Goal: Information Seeking & Learning: Learn about a topic

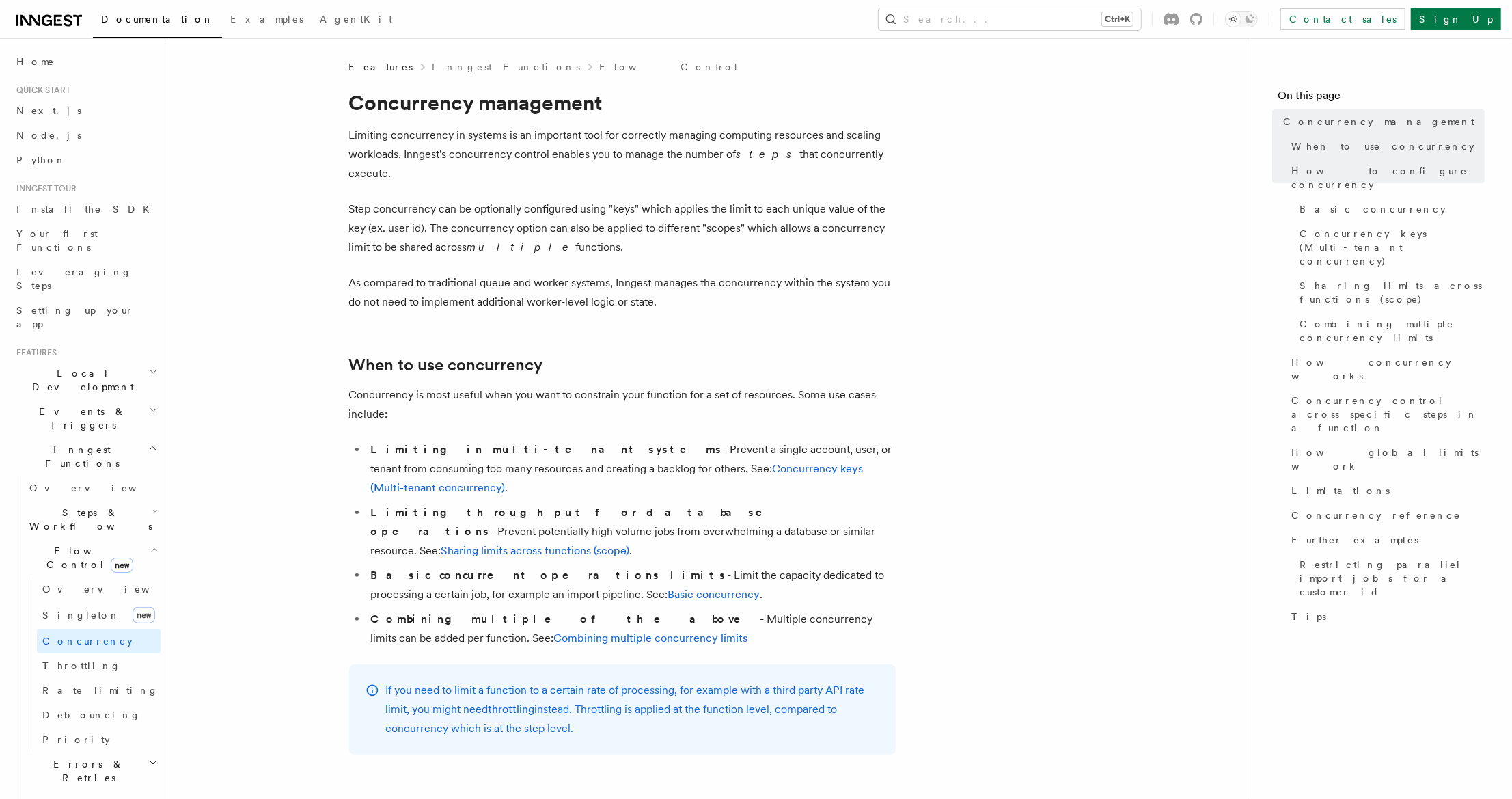
click at [591, 273] on p "As compared to traditional queue and worker systems, Inngest manages the concur…" at bounding box center [622, 292] width 547 height 38
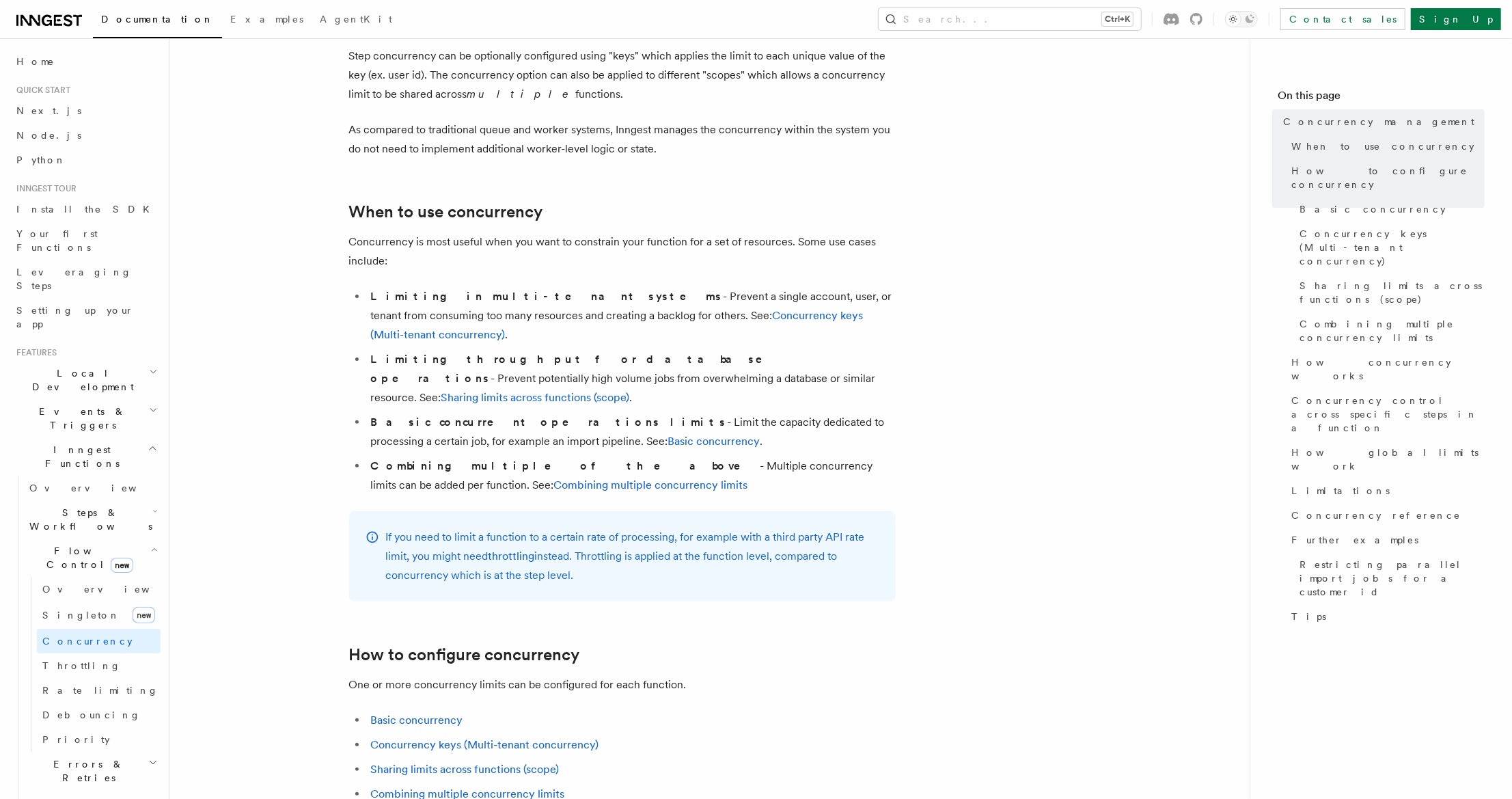
scroll to position [184, 0]
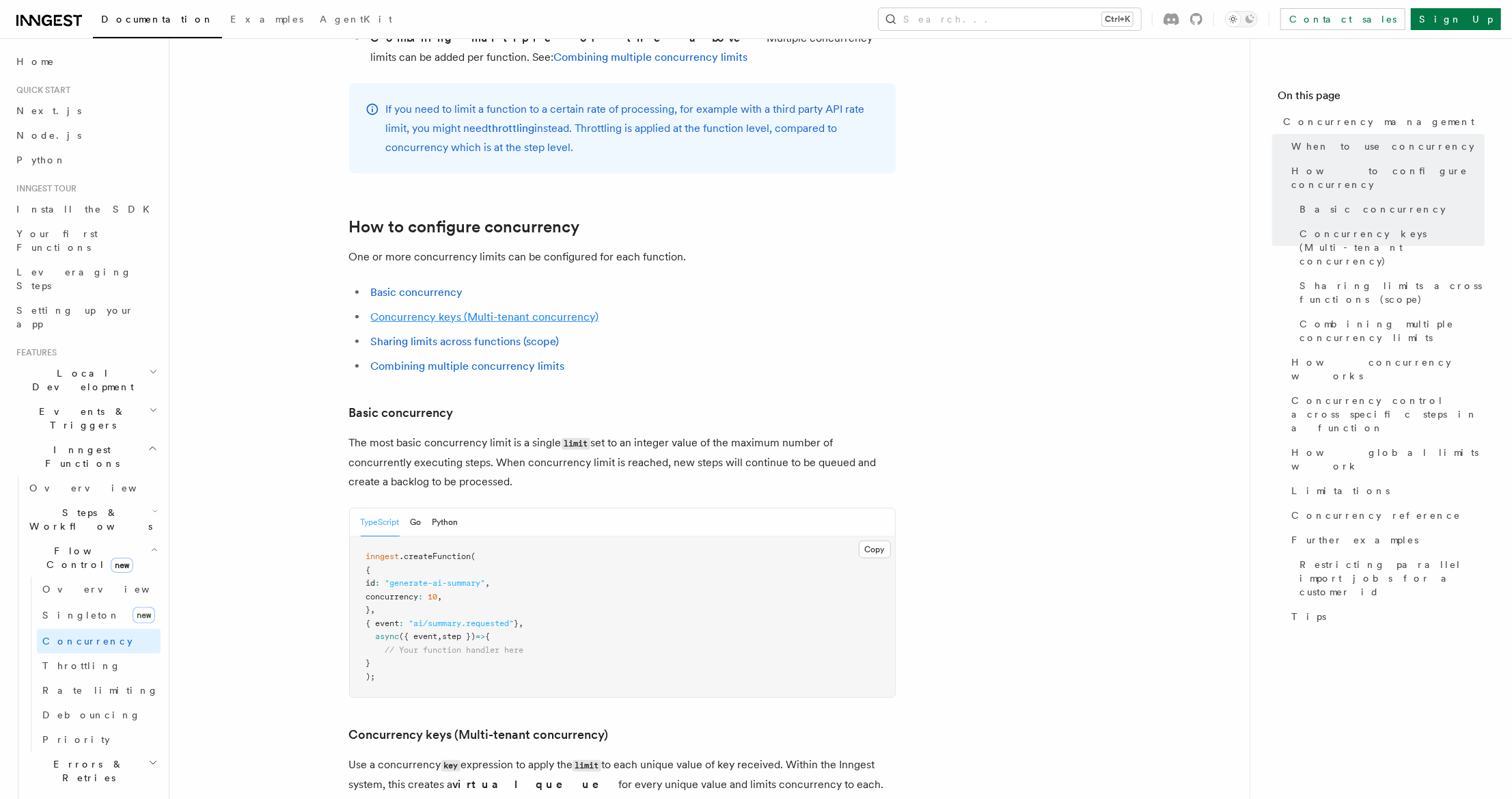
click at [492, 310] on link "Concurrency keys (Multi-tenant concurrency)" at bounding box center [484, 316] width 228 height 13
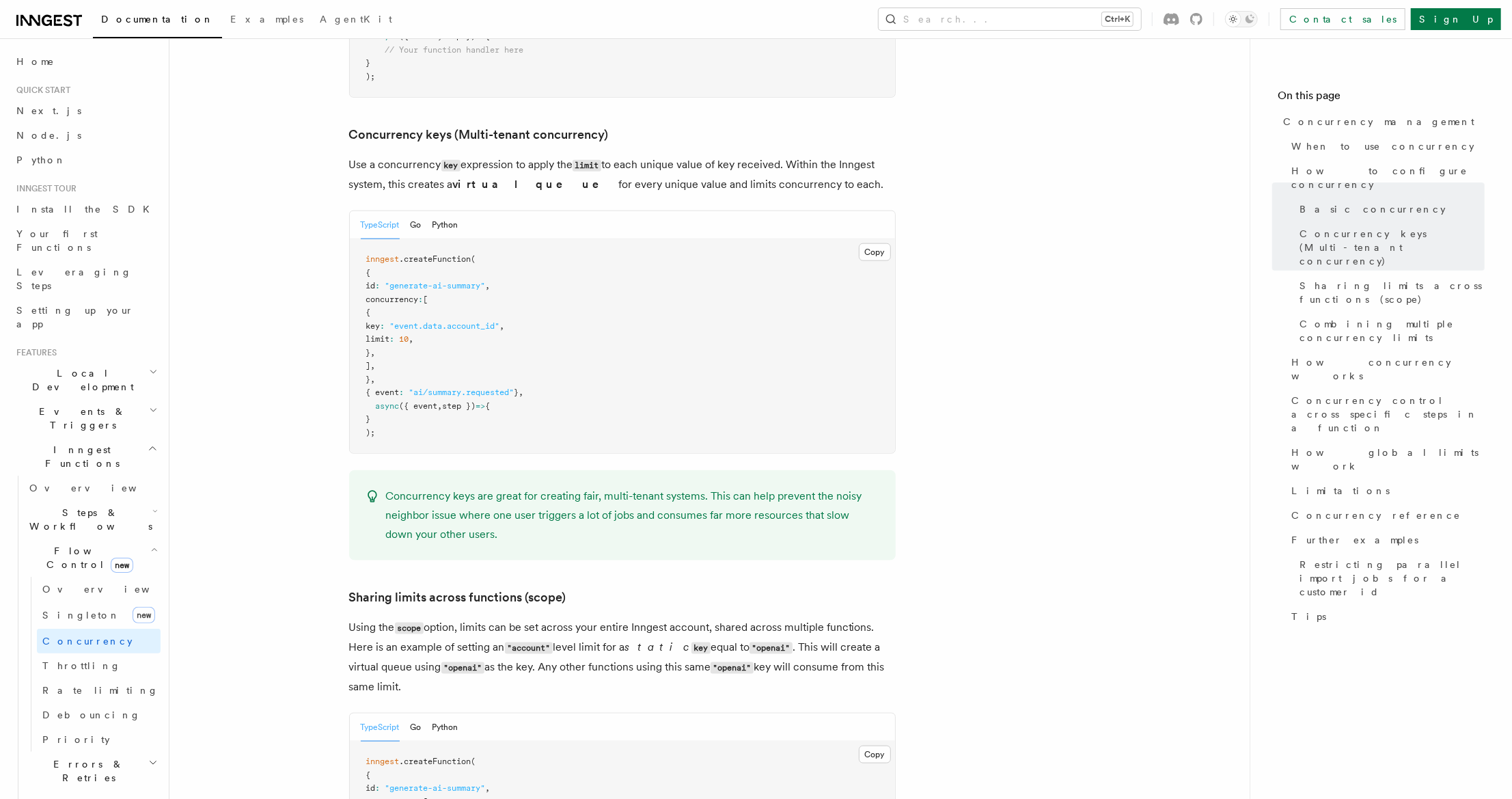
scroll to position [1183, 0]
drag, startPoint x: 575, startPoint y: 489, endPoint x: 512, endPoint y: 445, distance: 76.8
click at [517, 469] on div "Concurrency keys are great for creating fair, multi-tenant systems. This can he…" at bounding box center [622, 514] width 547 height 90
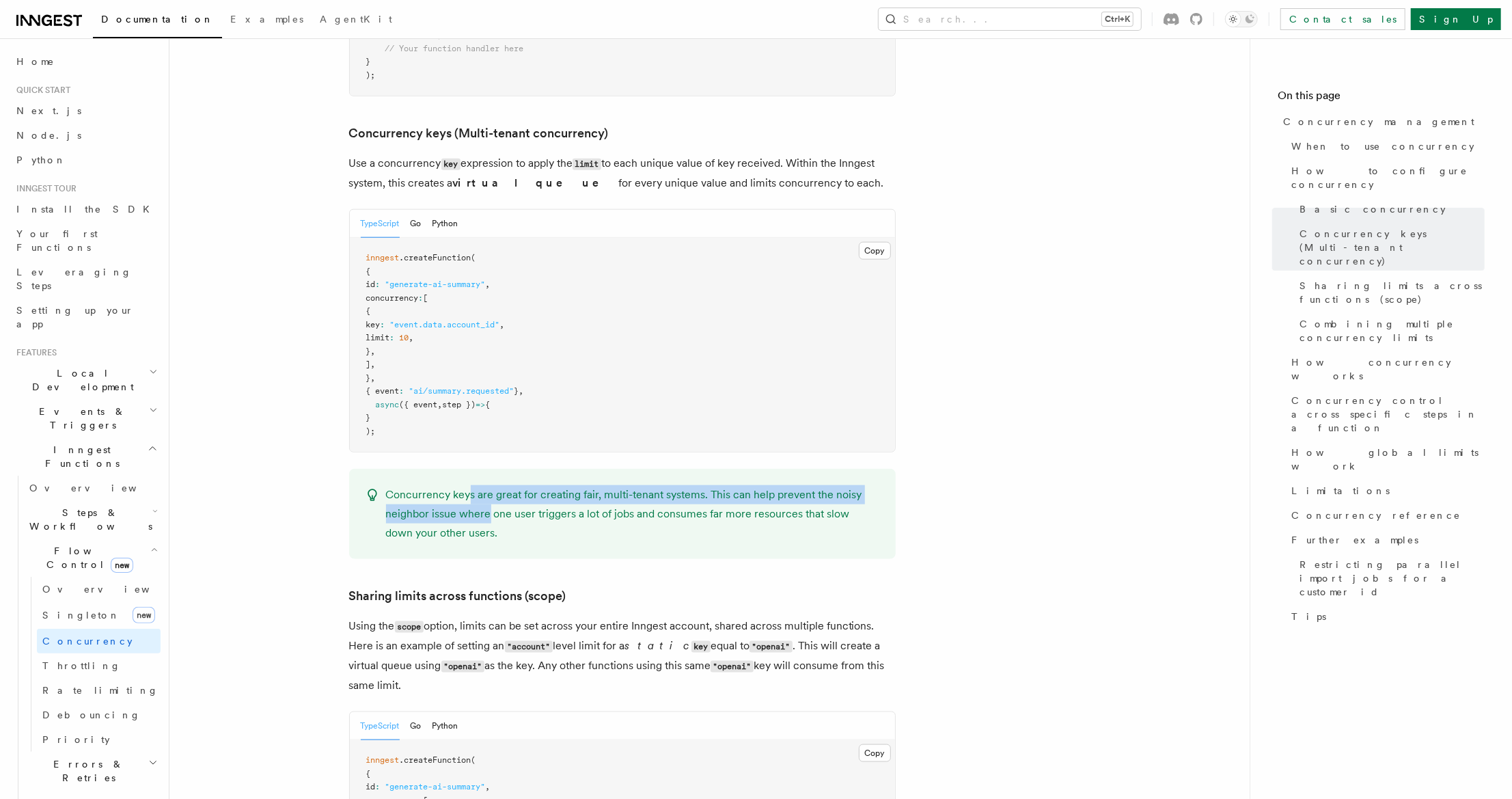
drag, startPoint x: 466, startPoint y: 431, endPoint x: 487, endPoint y: 463, distance: 38.3
click at [487, 485] on p "Concurrency keys are great for creating fair, multi-tenant systems. This can he…" at bounding box center [633, 514] width 494 height 57
drag, startPoint x: 521, startPoint y: 483, endPoint x: 501, endPoint y: 442, distance: 45.6
click at [501, 485] on p "Concurrency keys are great for creating fair, multi-tenant systems. This can he…" at bounding box center [633, 514] width 494 height 57
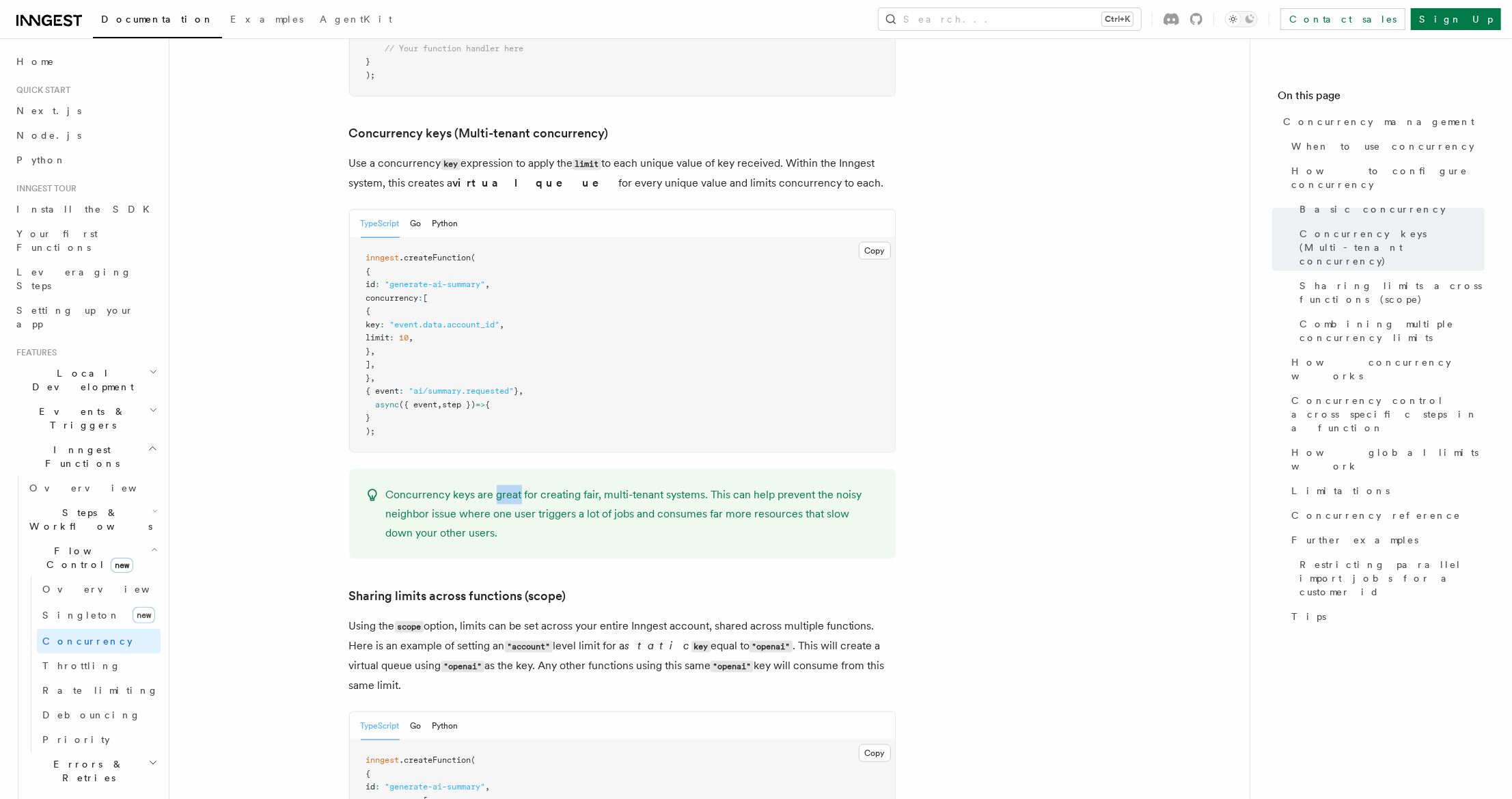
click at [501, 485] on p "Concurrency keys are great for creating fair, multi-tenant systems. This can he…" at bounding box center [633, 514] width 494 height 57
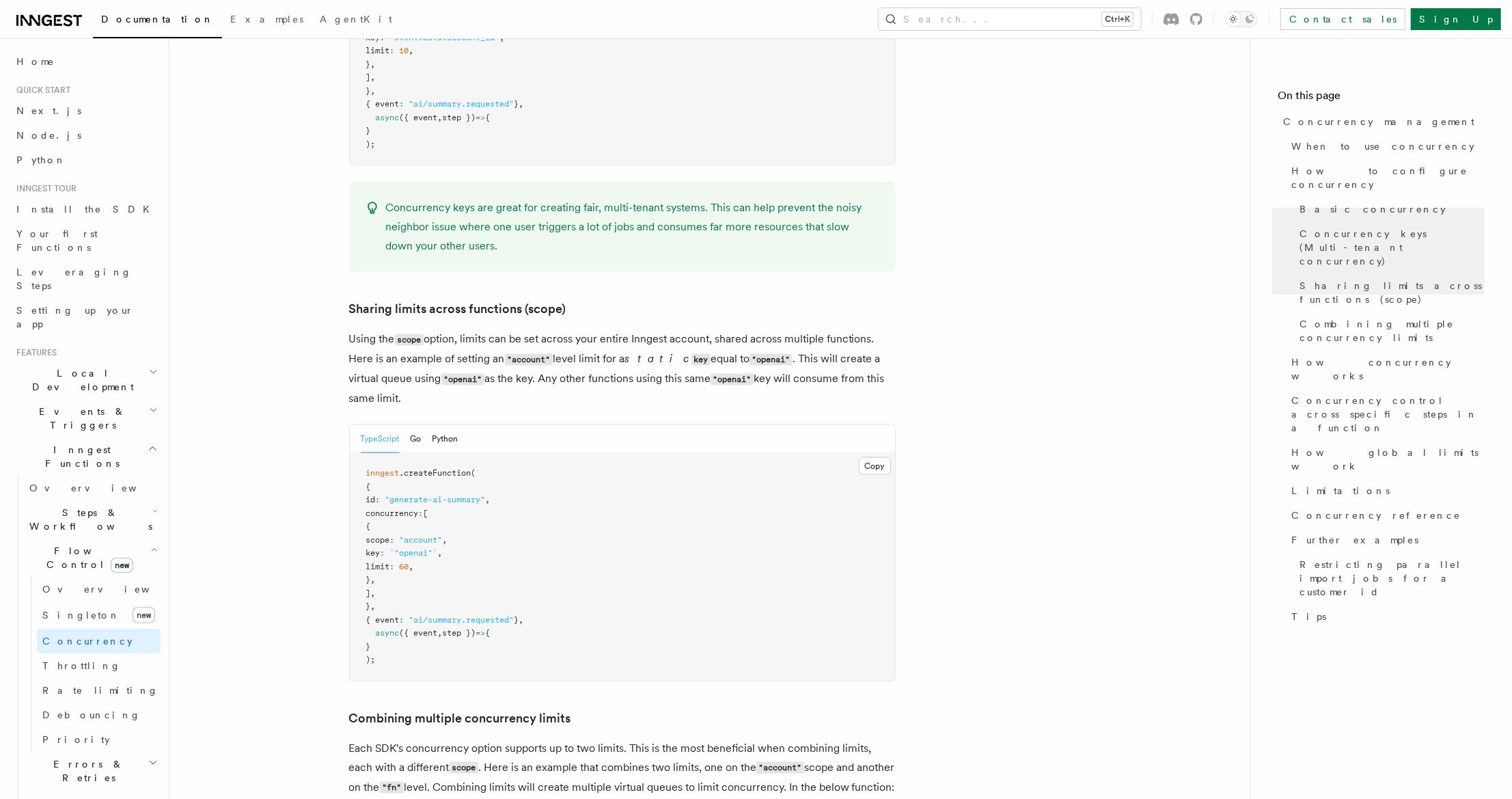
scroll to position [1476, 0]
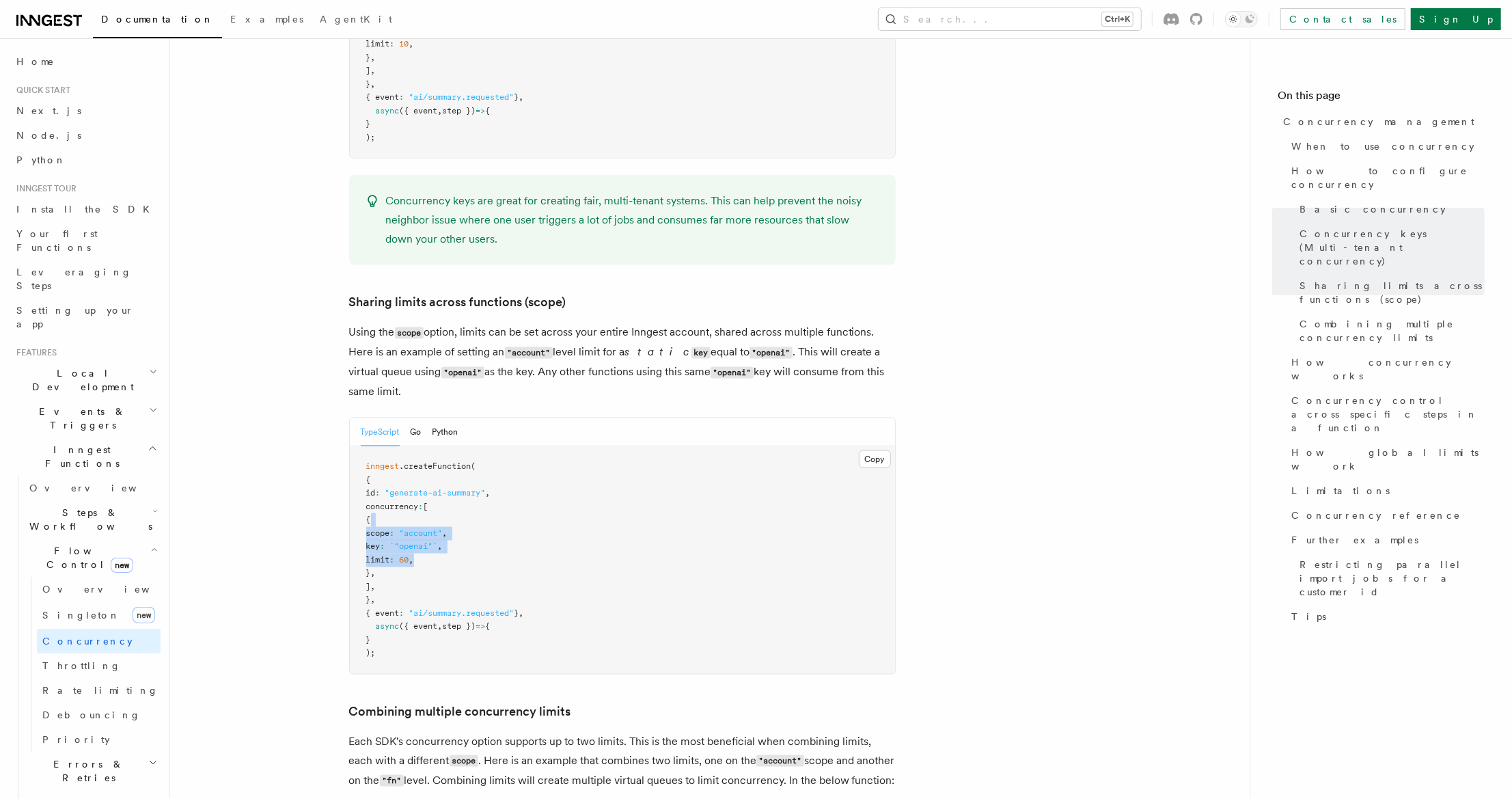
drag, startPoint x: 471, startPoint y: 460, endPoint x: 478, endPoint y: 497, distance: 37.7
click at [478, 497] on pre "inngest .createFunction ( { id : "generate-ai-summary" , concurrency : [ { scop…" at bounding box center [622, 560] width 545 height 227
click at [482, 502] on pre "inngest .createFunction ( { id : "generate-ai-summary" , concurrency : [ { scop…" at bounding box center [622, 560] width 545 height 227
drag, startPoint x: 484, startPoint y: 495, endPoint x: 482, endPoint y: 472, distance: 23.1
click at [482, 472] on pre "inngest .createFunction ( { id : "generate-ai-summary" , concurrency : [ { scop…" at bounding box center [622, 560] width 545 height 227
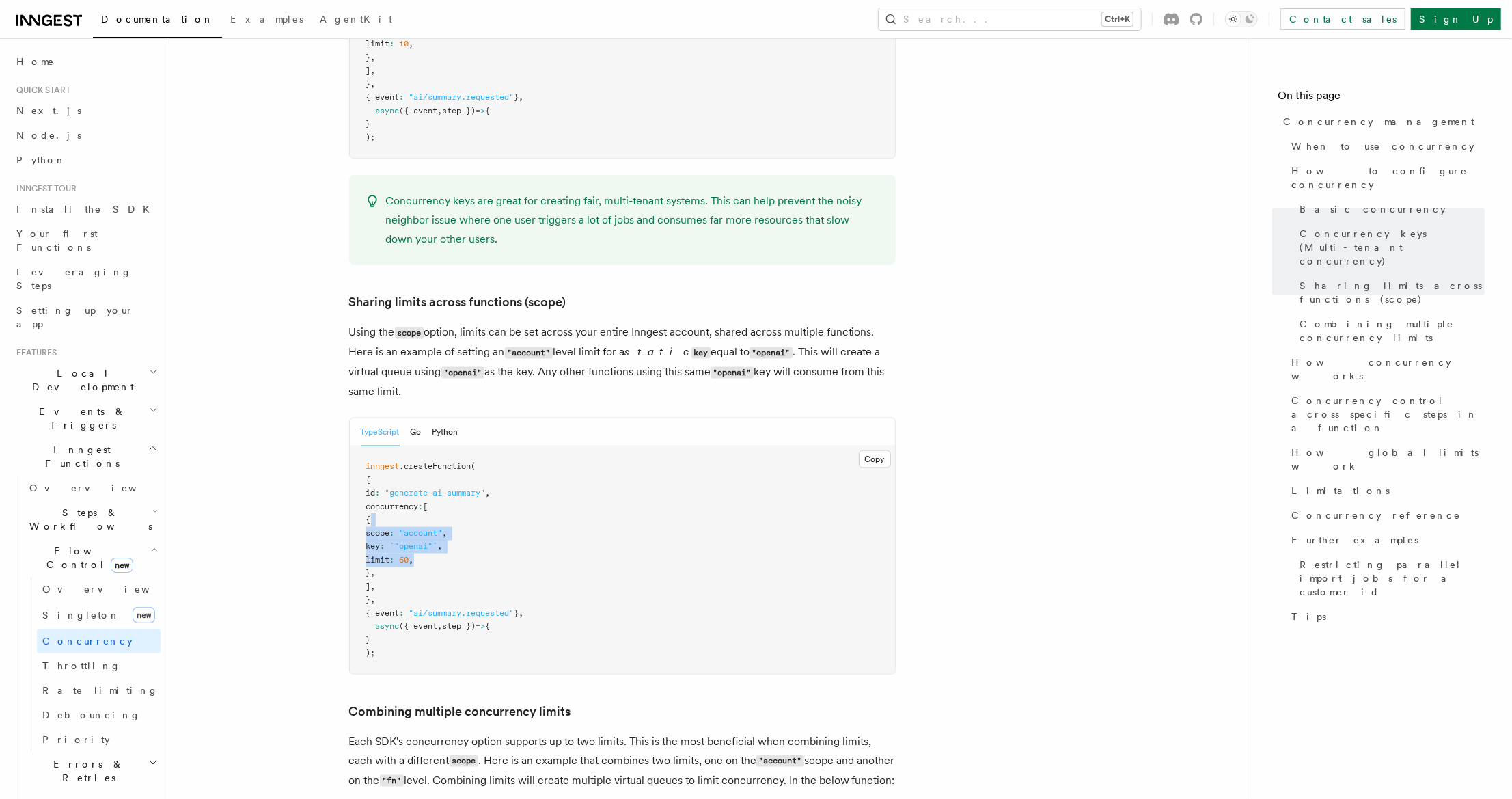
drag, startPoint x: 468, startPoint y: 463, endPoint x: 475, endPoint y: 505, distance: 42.6
click at [475, 505] on pre "inngest .createFunction ( { id : "generate-ai-summary" , concurrency : [ { scop…" at bounding box center [622, 560] width 545 height 227
click at [476, 505] on pre "inngest .createFunction ( { id : "generate-ai-summary" , concurrency : [ { scop…" at bounding box center [622, 560] width 545 height 227
drag, startPoint x: 476, startPoint y: 505, endPoint x: 468, endPoint y: 475, distance: 31.0
click at [468, 475] on pre "inngest .createFunction ( { id : "generate-ai-summary" , concurrency : [ { scop…" at bounding box center [622, 560] width 545 height 227
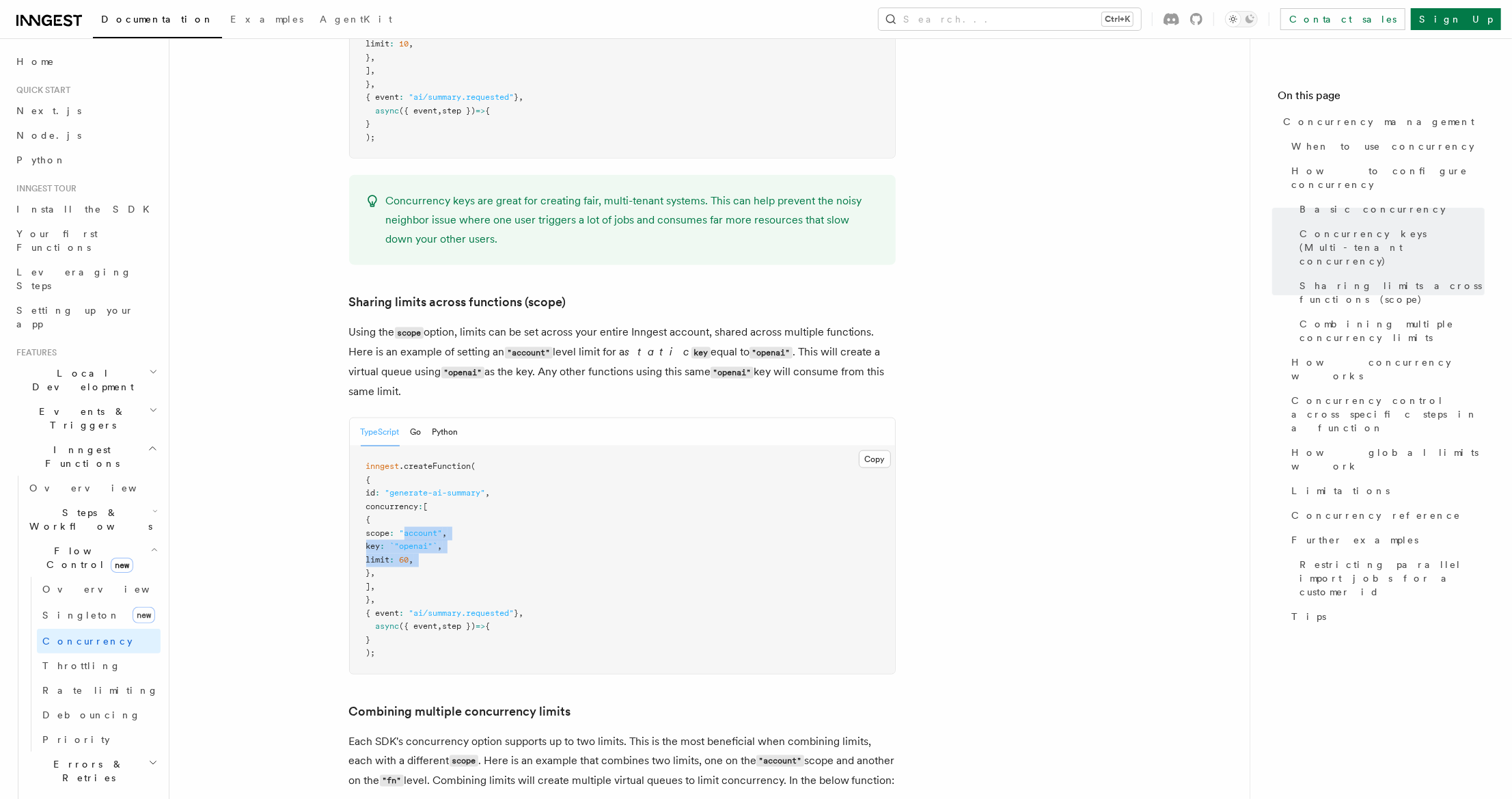
click at [443, 528] on span ""account"" at bounding box center [421, 533] width 43 height 10
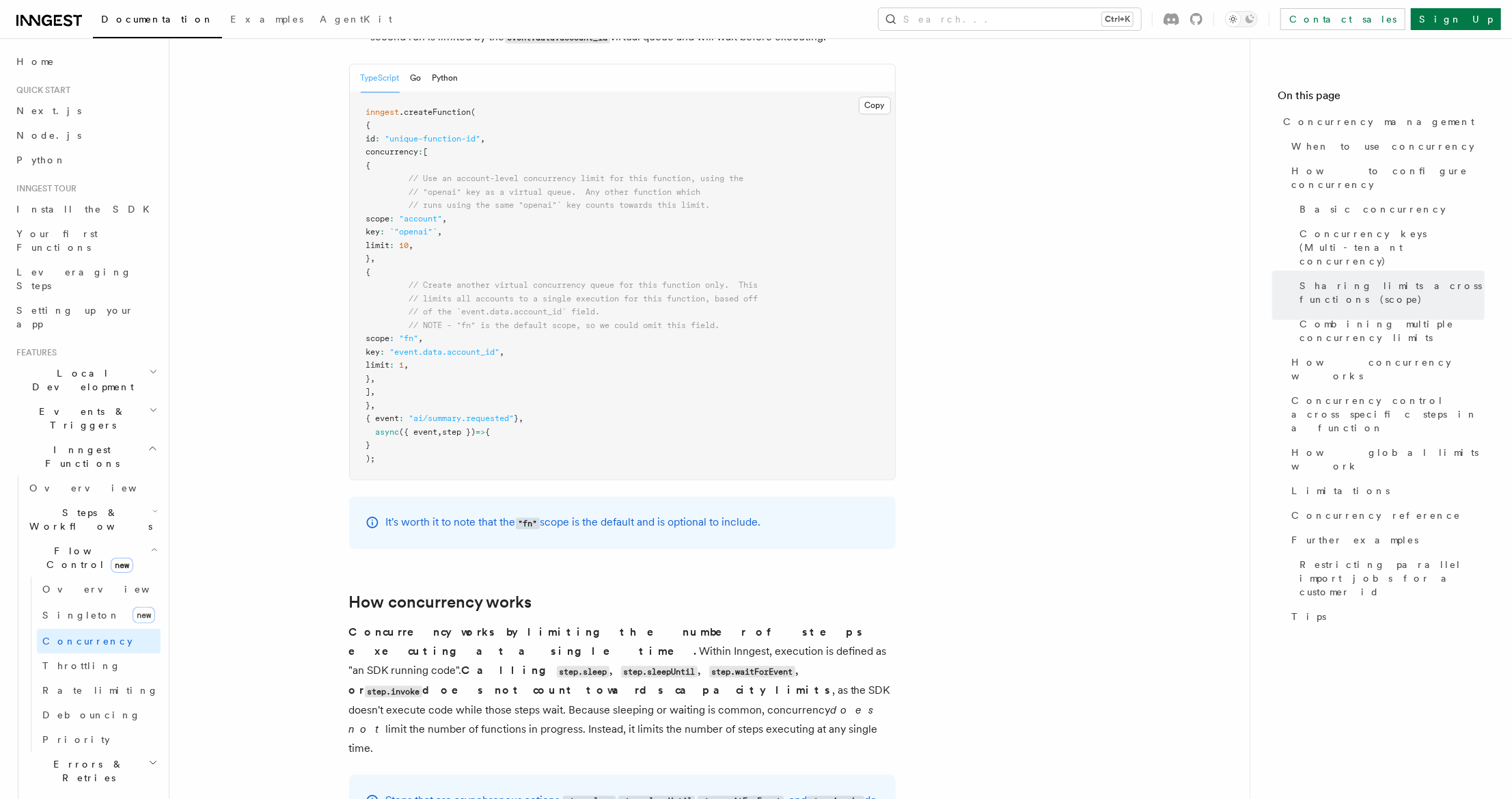
scroll to position [2320, 0]
drag, startPoint x: 455, startPoint y: 575, endPoint x: 578, endPoint y: 580, distance: 123.1
click at [578, 625] on strong "Concurrency works by limiting the number of steps executing at a single time." at bounding box center [607, 641] width 516 height 32
click at [729, 623] on p "Concurrency works by limiting the number of steps executing at a single time. W…" at bounding box center [622, 691] width 547 height 136
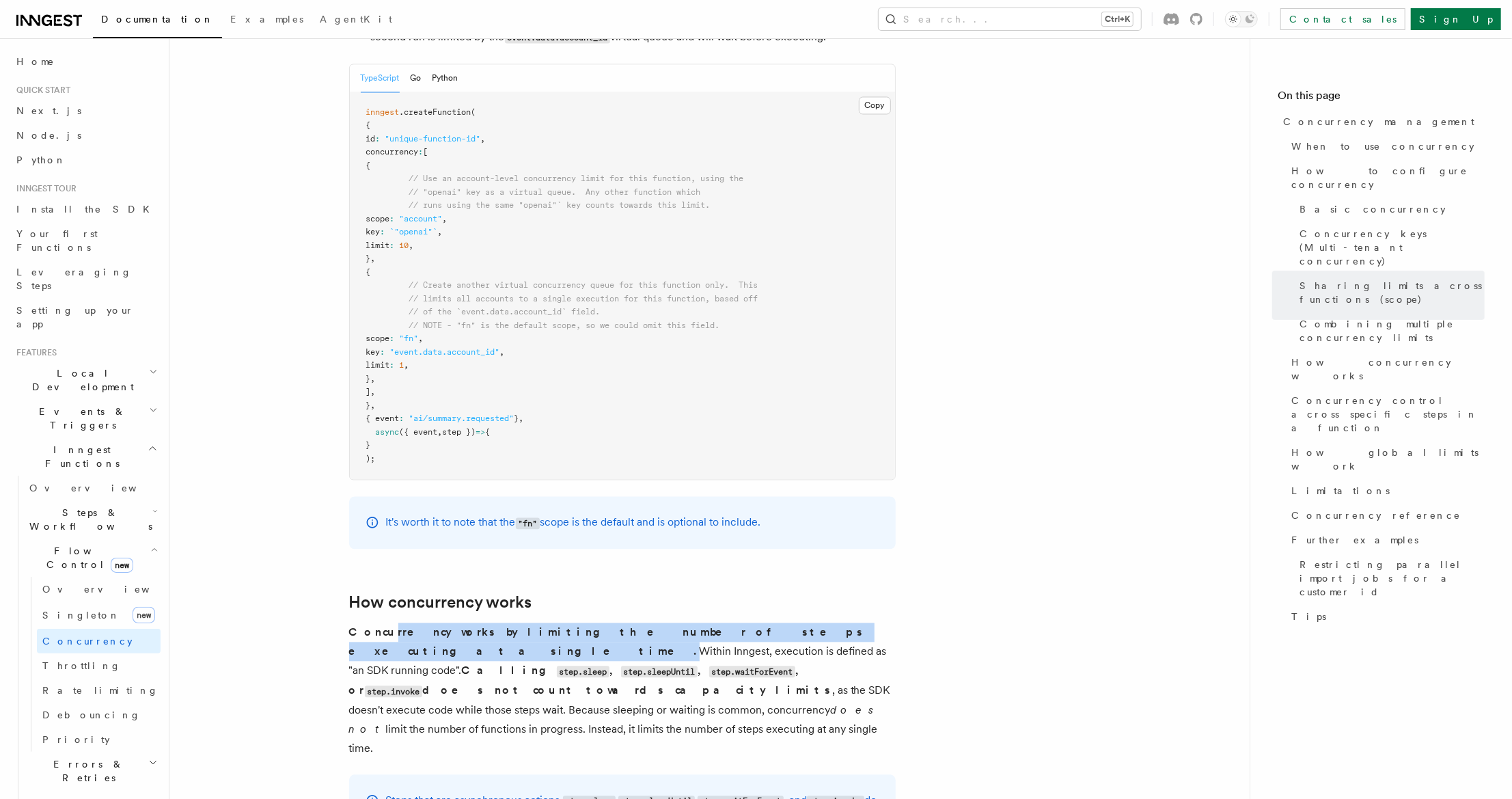
drag, startPoint x: 737, startPoint y: 573, endPoint x: 383, endPoint y: 573, distance: 354.0
click at [383, 623] on p "Concurrency works by limiting the number of steps executing at a single time. W…" at bounding box center [622, 691] width 547 height 136
click at [383, 625] on strong "Concurrency works by limiting the number of steps executing at a single time." at bounding box center [607, 641] width 516 height 32
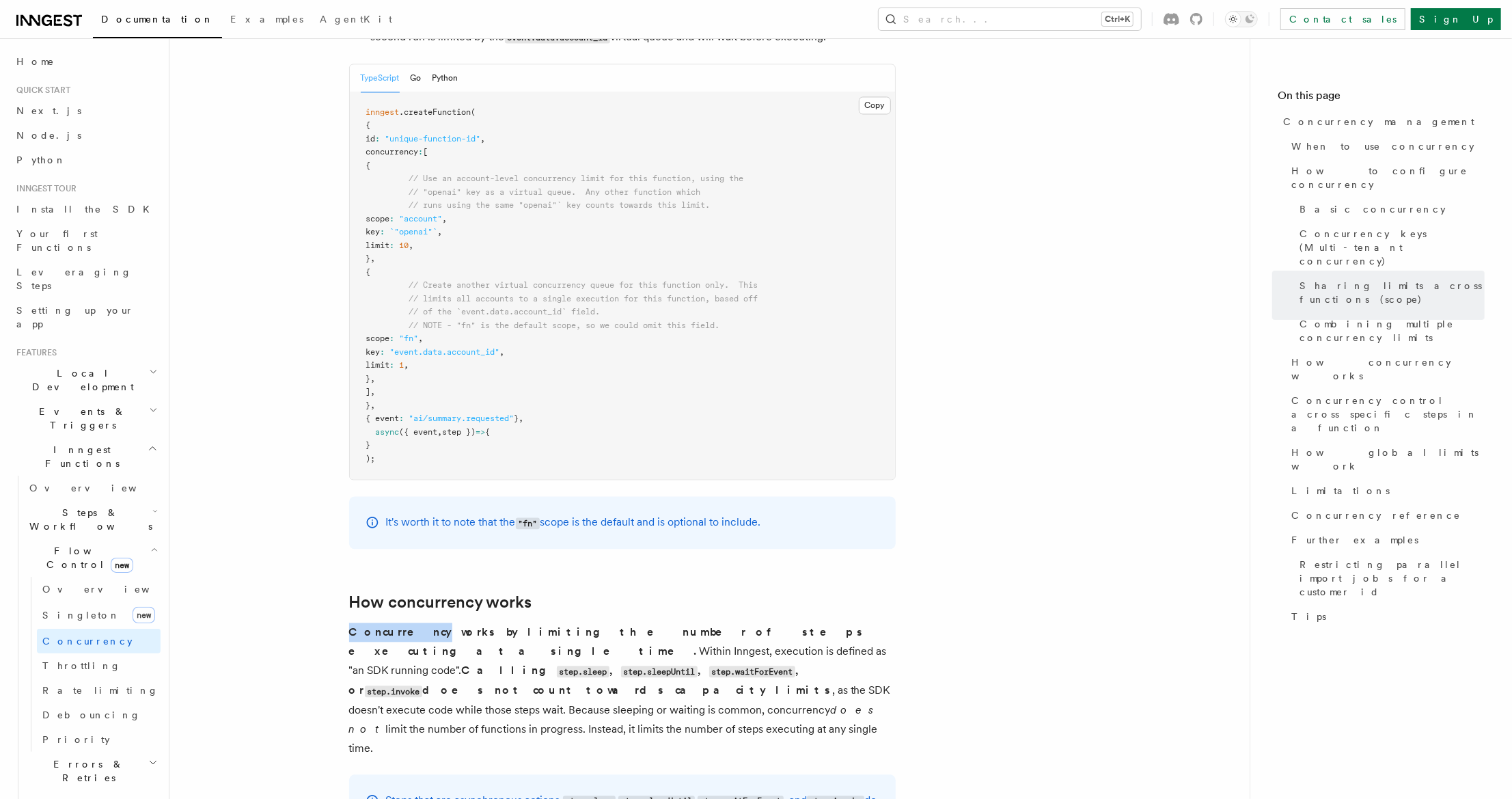
click at [383, 625] on strong "Concurrency works by limiting the number of steps executing at a single time." at bounding box center [607, 641] width 516 height 32
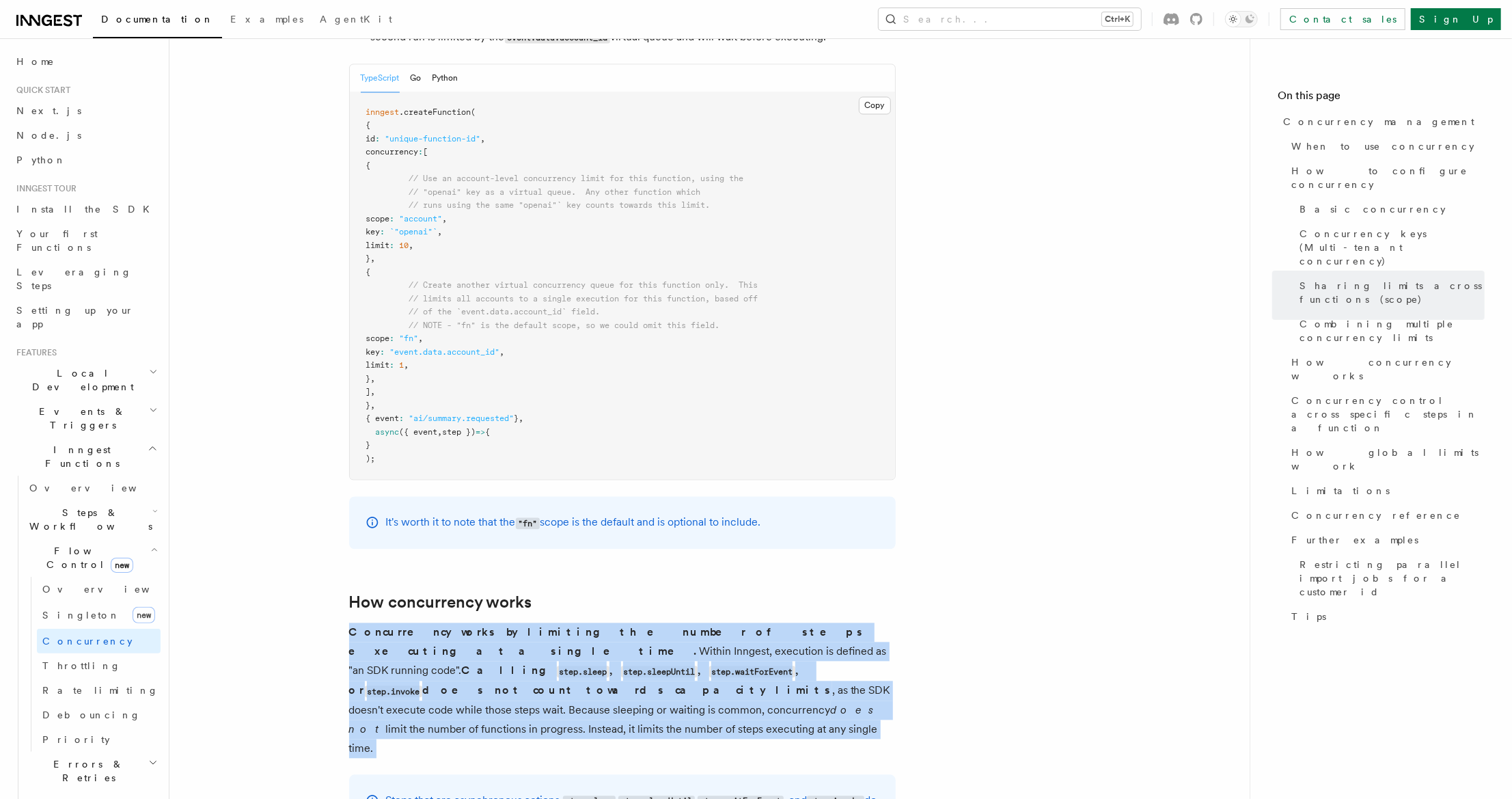
click at [383, 625] on strong "Concurrency works by limiting the number of steps executing at a single time." at bounding box center [607, 641] width 516 height 32
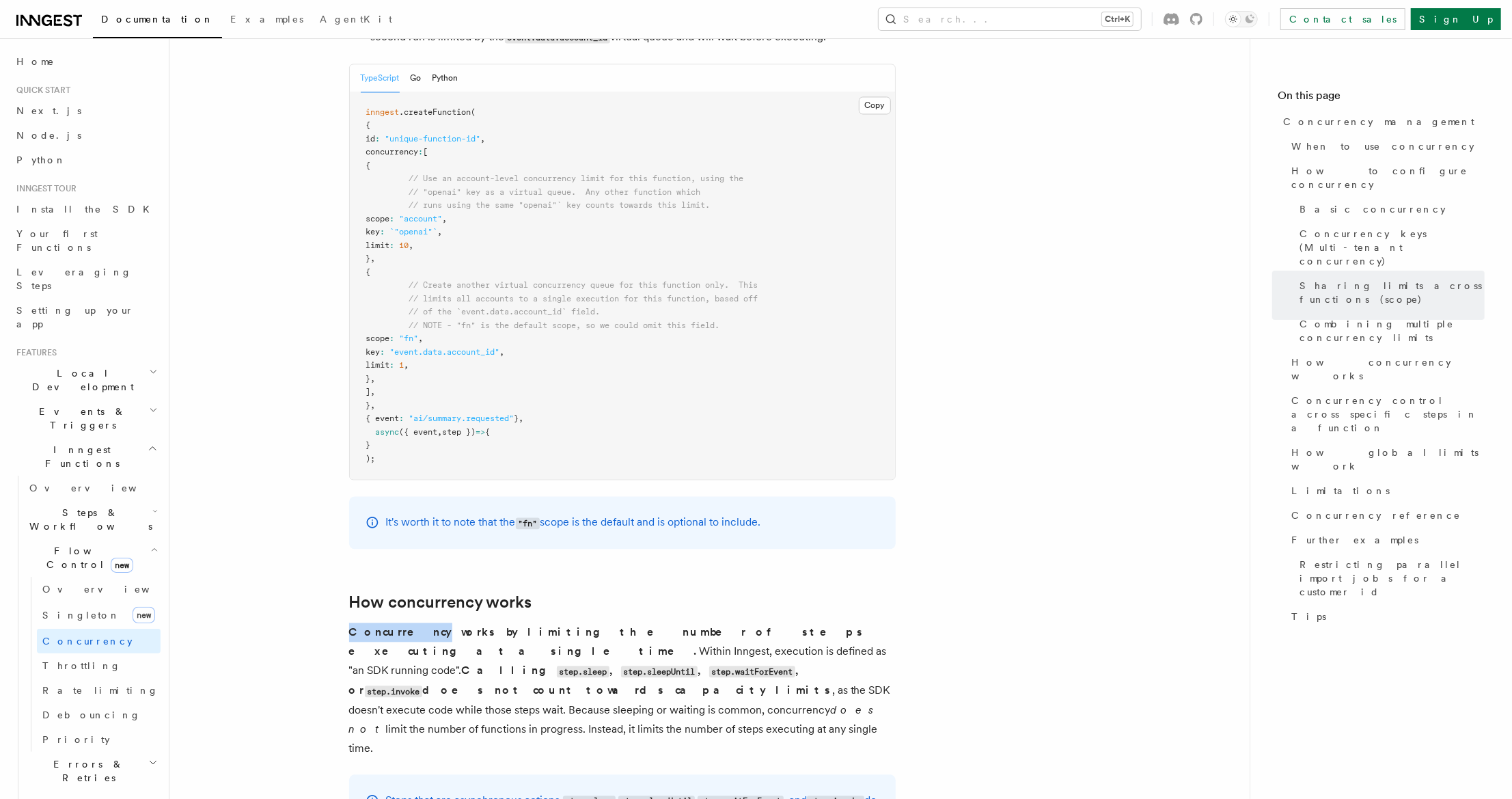
click at [383, 625] on strong "Concurrency works by limiting the number of steps executing at a single time." at bounding box center [607, 641] width 516 height 32
drag, startPoint x: 518, startPoint y: 591, endPoint x: 340, endPoint y: 574, distance: 178.8
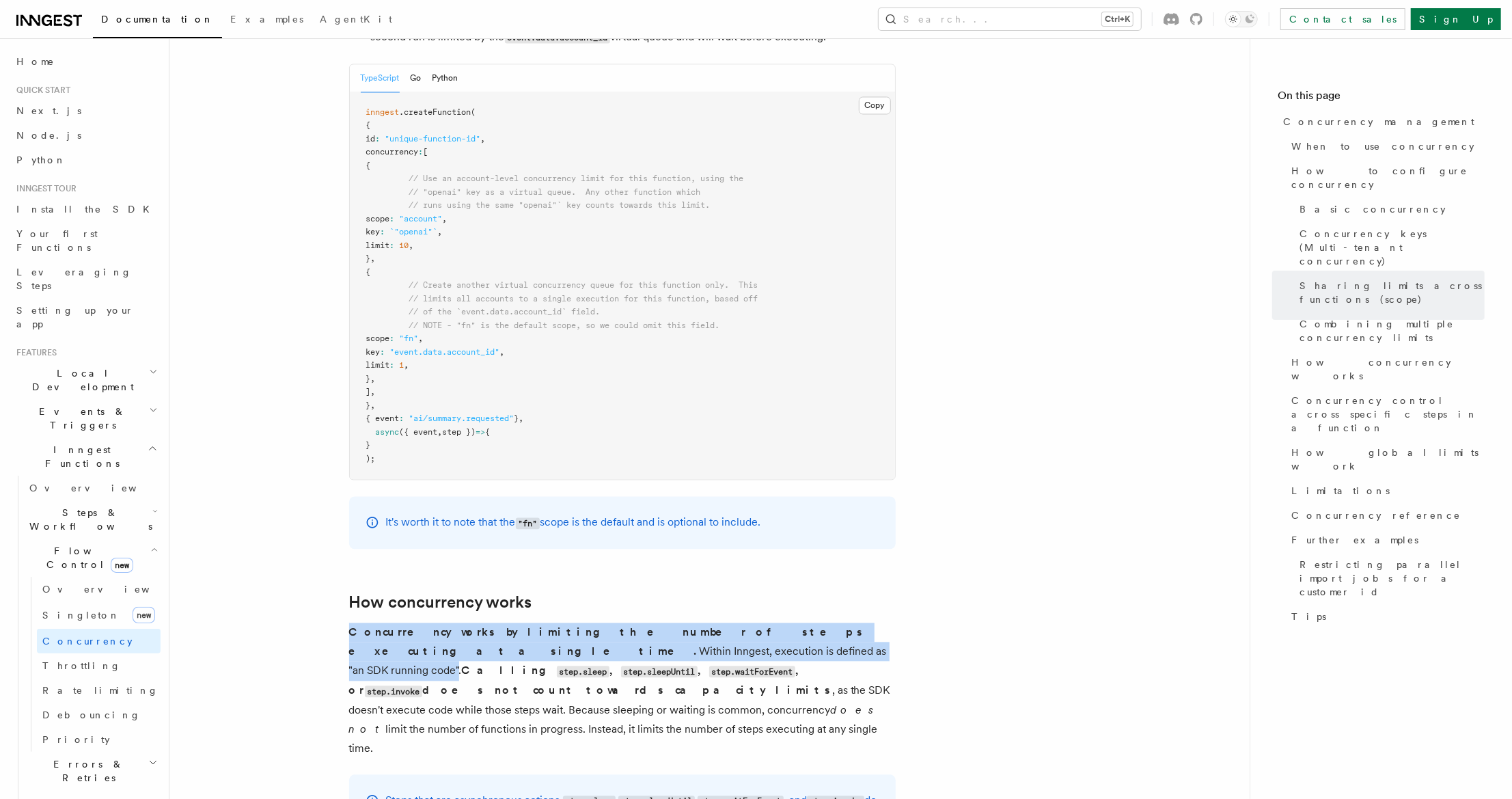
drag, startPoint x: 347, startPoint y: 572, endPoint x: 509, endPoint y: 599, distance: 164.2
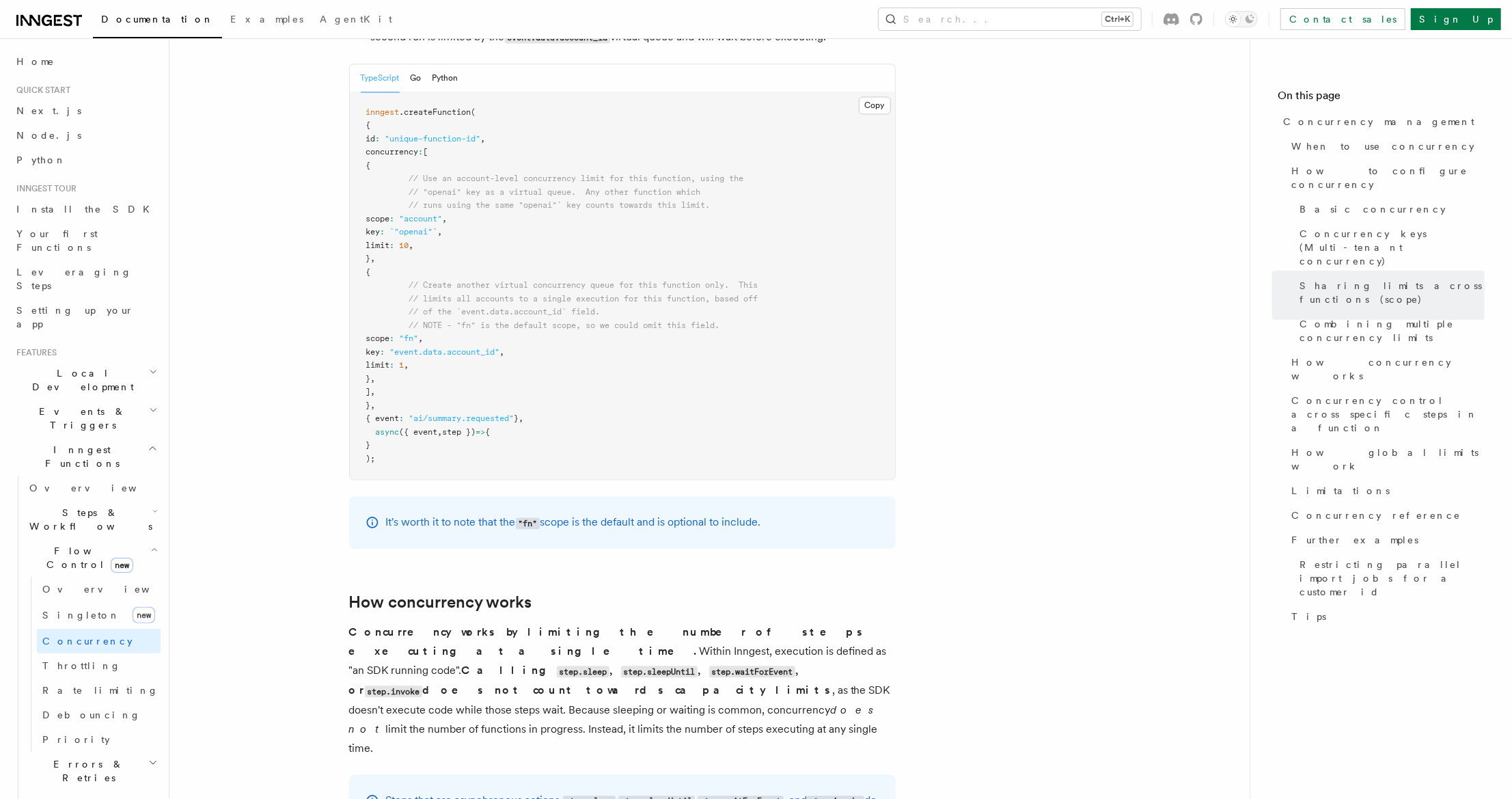
click at [514, 623] on p "Concurrency works by limiting the number of steps executing at a single time. W…" at bounding box center [622, 691] width 547 height 136
drag, startPoint x: 559, startPoint y: 651, endPoint x: 512, endPoint y: 595, distance: 73.1
click at [512, 623] on p "Concurrency works by limiting the number of steps executing at a single time. W…" at bounding box center [622, 691] width 547 height 136
click at [520, 664] on strong "Calling step.sleep , step.sleepUntil , step.waitForEvent , or step.invoke does …" at bounding box center [590, 680] width 483 height 32
drag, startPoint x: 523, startPoint y: 586, endPoint x: 556, endPoint y: 661, distance: 81.9
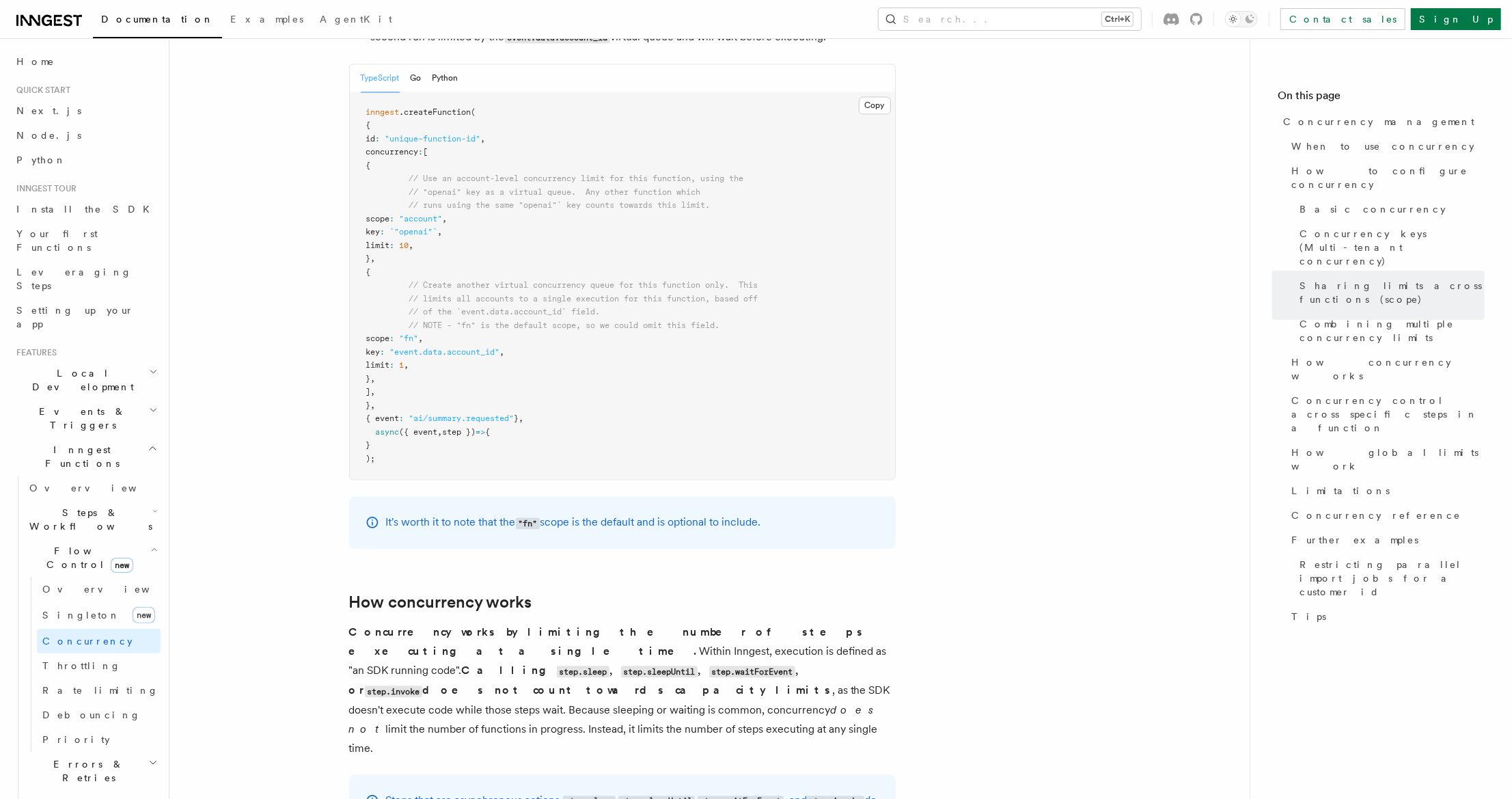
click at [556, 661] on p "Concurrency works by limiting the number of steps executing at a single time. W…" at bounding box center [622, 691] width 547 height 136
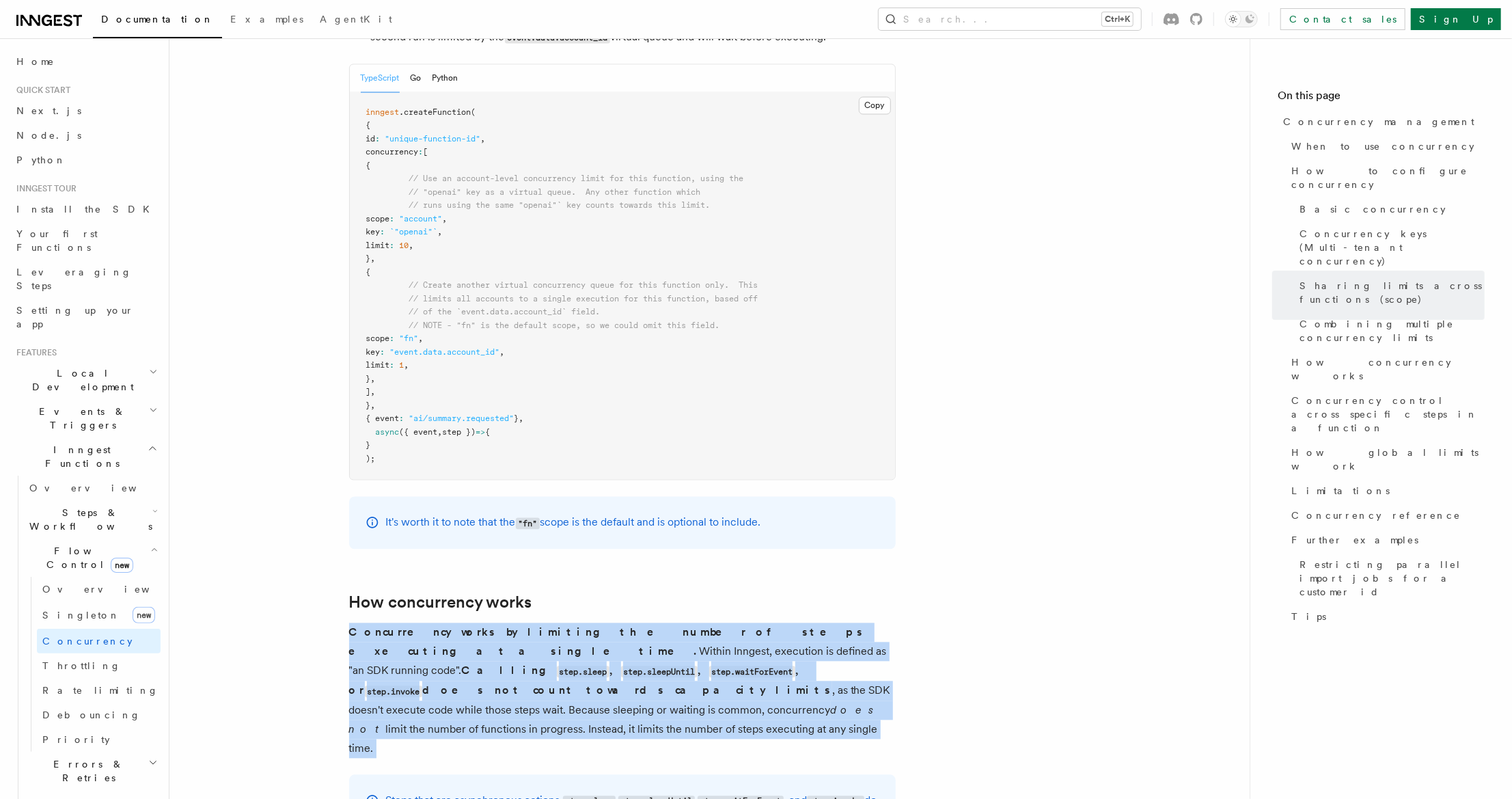
drag, startPoint x: 556, startPoint y: 661, endPoint x: 367, endPoint y: 580, distance: 205.6
click at [367, 623] on p "Concurrency works by limiting the number of steps executing at a single time. W…" at bounding box center [622, 691] width 547 height 136
click at [617, 649] on p "Concurrency works by limiting the number of steps executing at a single time. W…" at bounding box center [622, 691] width 547 height 136
drag, startPoint x: 520, startPoint y: 560, endPoint x: 578, endPoint y: 663, distance: 118.2
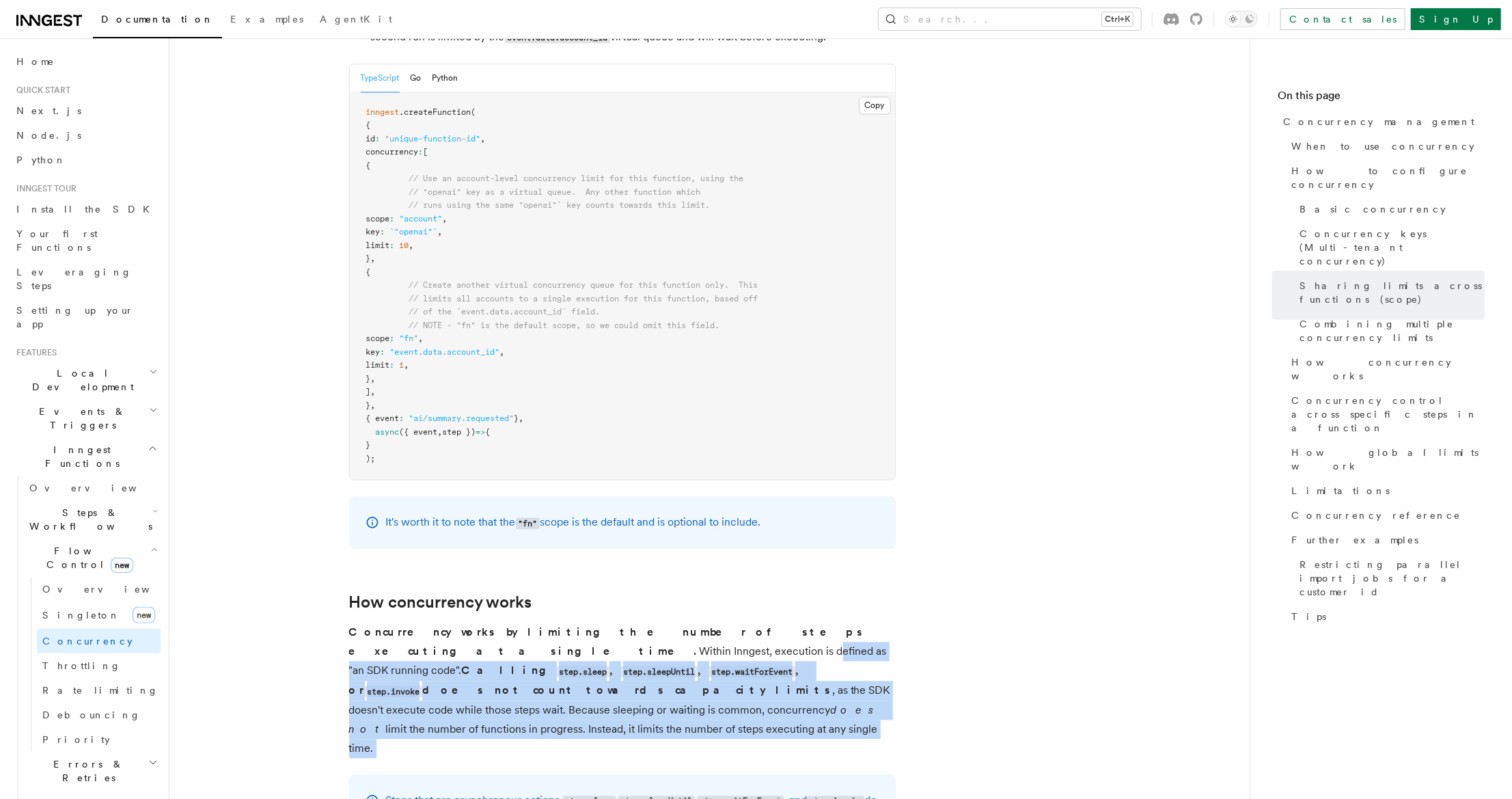
drag, startPoint x: 576, startPoint y: 663, endPoint x: 319, endPoint y: 586, distance: 268.3
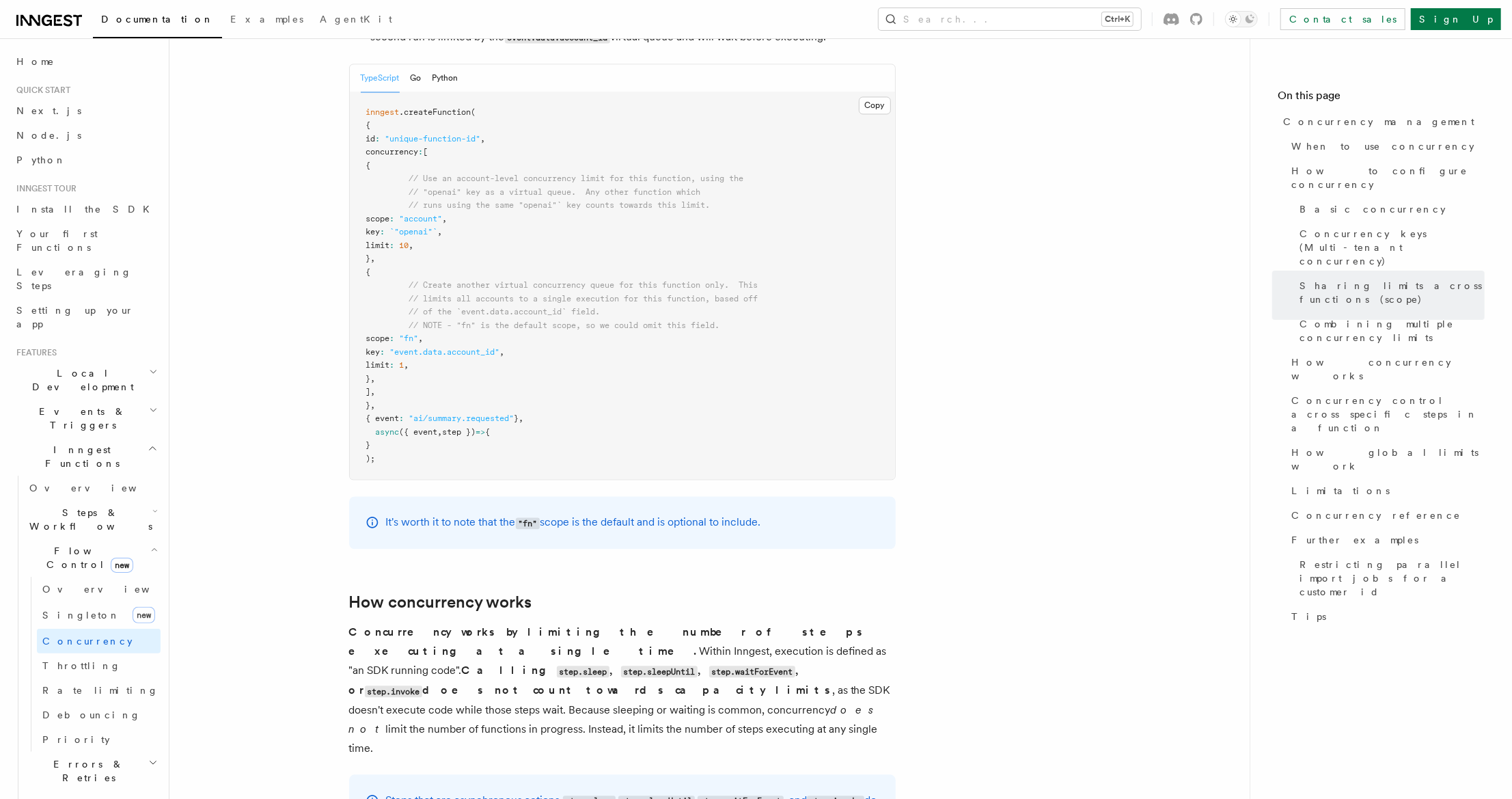
click at [609, 593] on h2 "How concurrency works" at bounding box center [622, 602] width 547 height 19
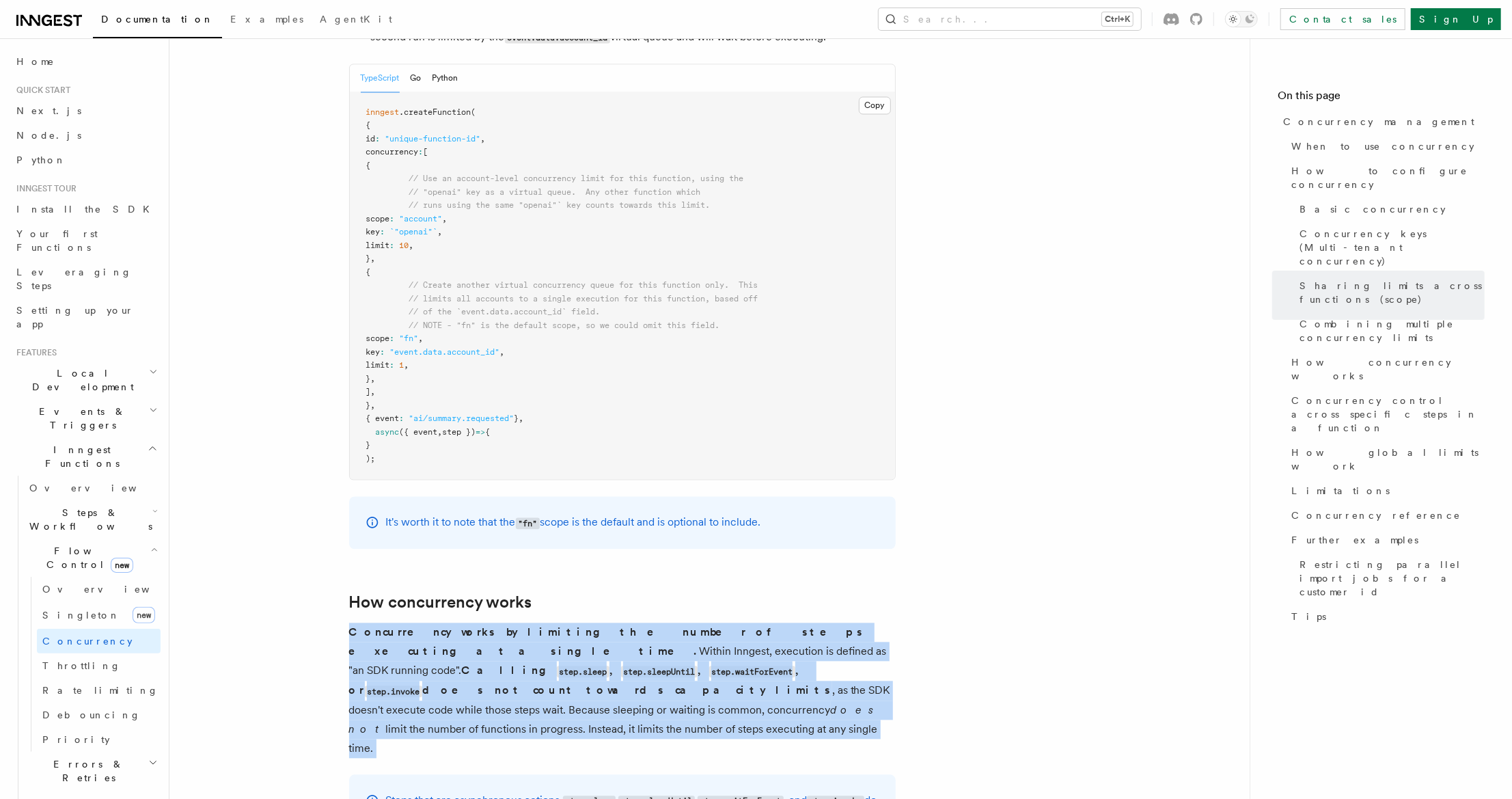
drag, startPoint x: 607, startPoint y: 569, endPoint x: 611, endPoint y: 669, distance: 100.1
drag, startPoint x: 611, startPoint y: 669, endPoint x: 371, endPoint y: 577, distance: 257.0
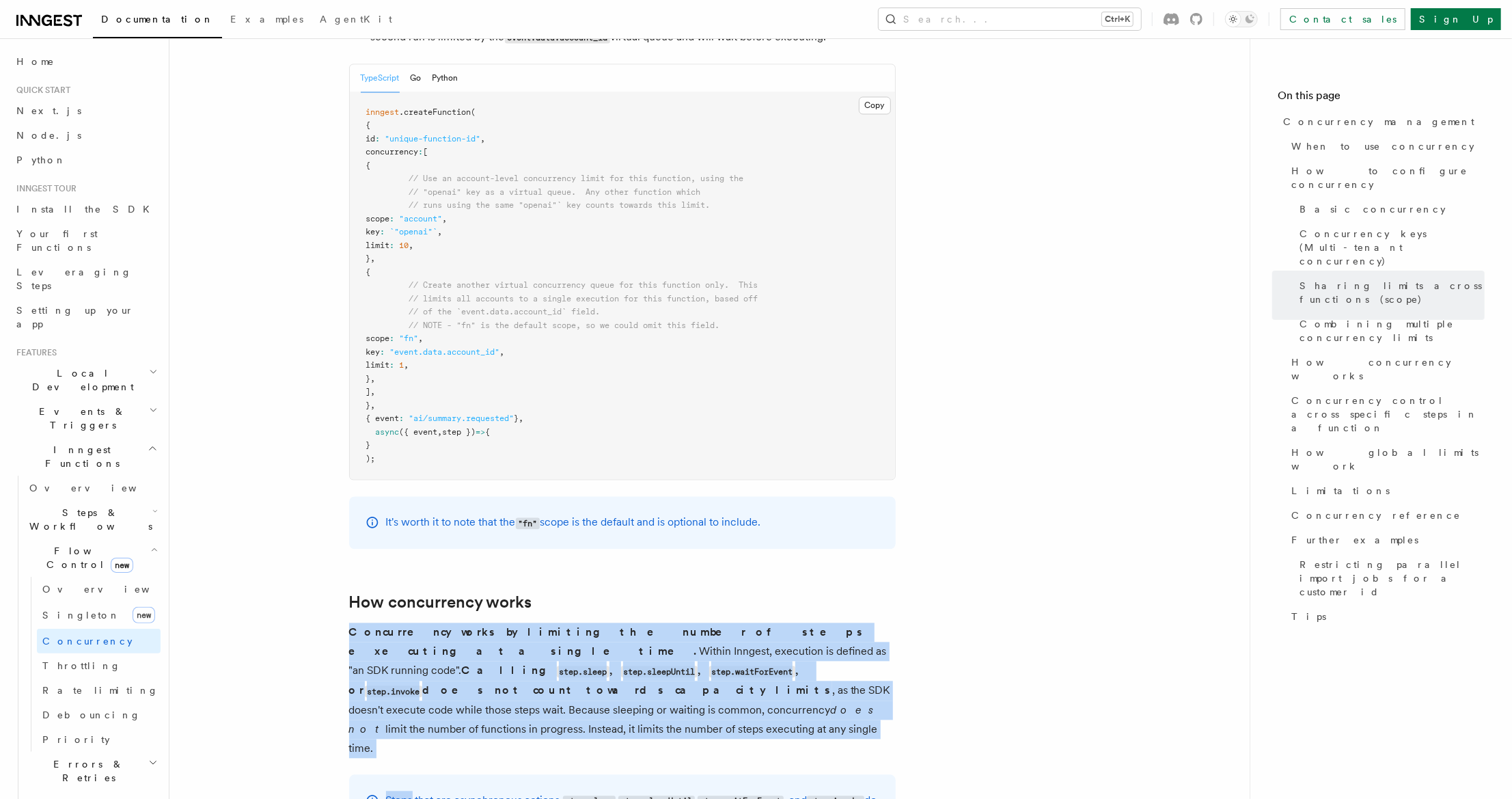
click at [371, 625] on strong "Concurrency works by limiting the number of steps executing at a single time." at bounding box center [607, 641] width 516 height 32
drag, startPoint x: 350, startPoint y: 573, endPoint x: 583, endPoint y: 650, distance: 245.4
click at [583, 650] on p "Concurrency works by limiting the number of steps executing at a single time. W…" at bounding box center [622, 691] width 547 height 136
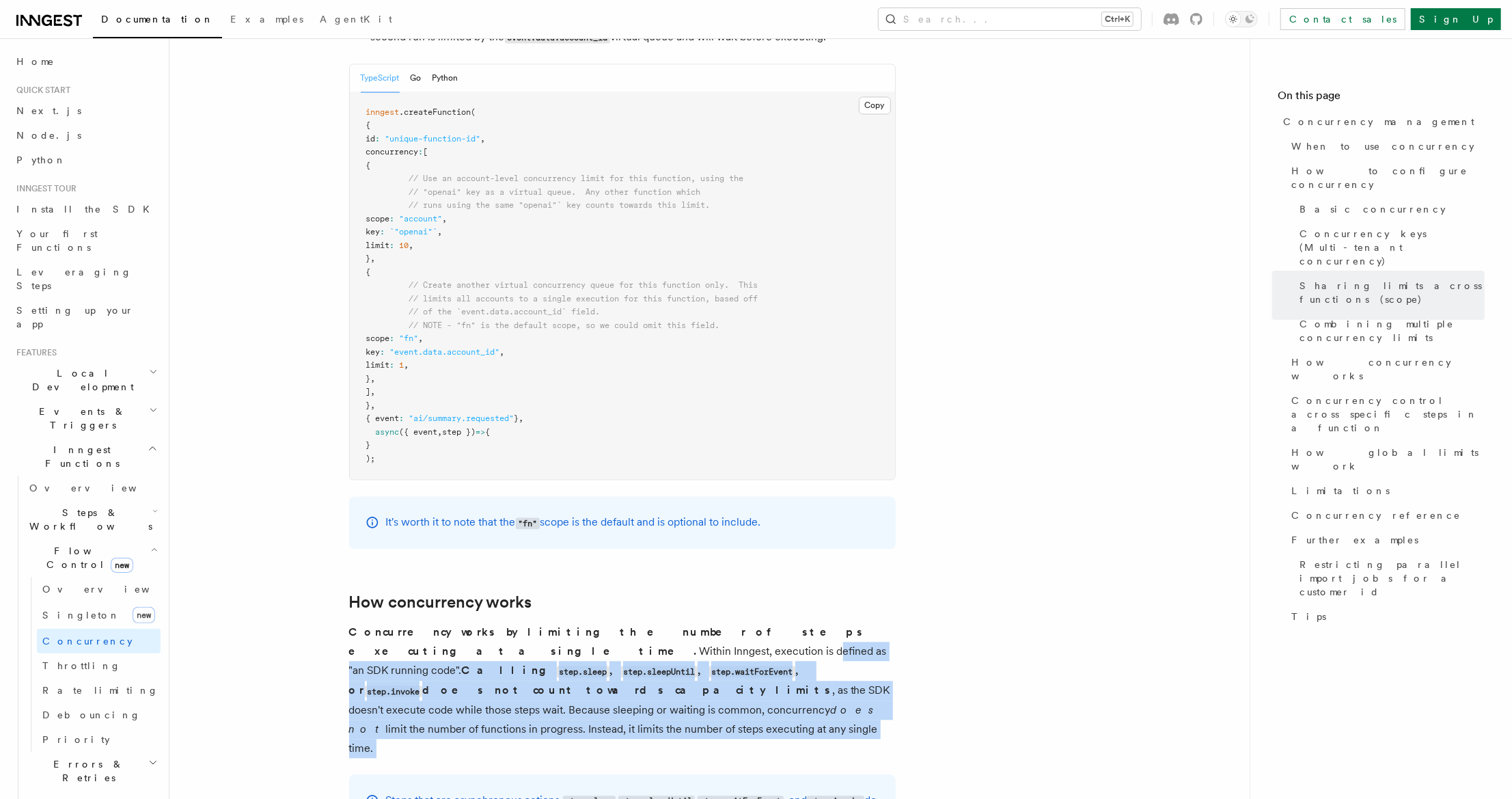
drag, startPoint x: 583, startPoint y: 650, endPoint x: 355, endPoint y: 587, distance: 236.5
click at [355, 623] on p "Concurrency works by limiting the number of steps executing at a single time. W…" at bounding box center [622, 691] width 547 height 136
drag, startPoint x: 348, startPoint y: 572, endPoint x: 532, endPoint y: 648, distance: 199.1
click at [540, 649] on p "Concurrency works by limiting the number of steps executing at a single time. W…" at bounding box center [622, 691] width 547 height 136
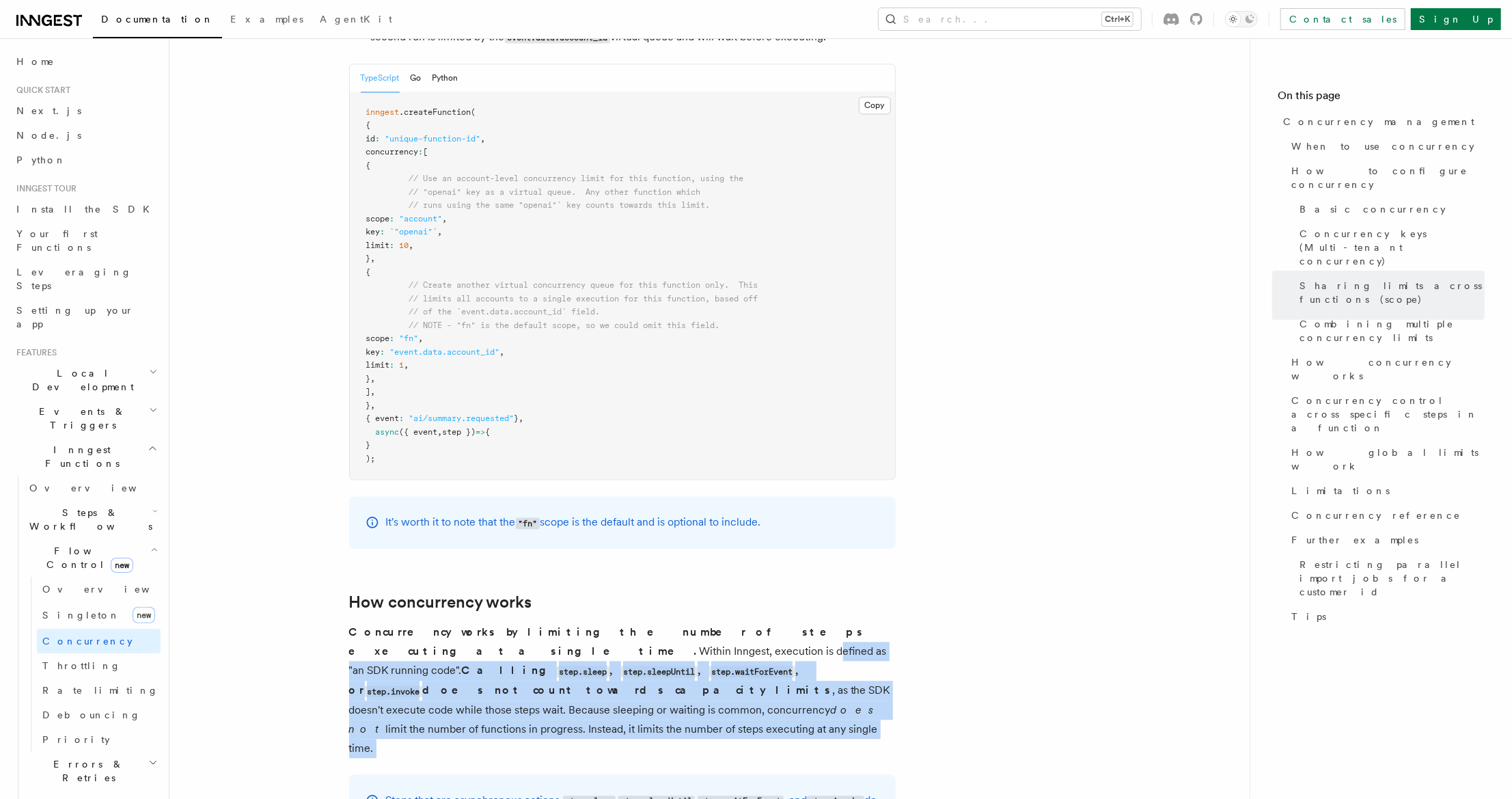
drag, startPoint x: 540, startPoint y: 649, endPoint x: 342, endPoint y: 586, distance: 207.8
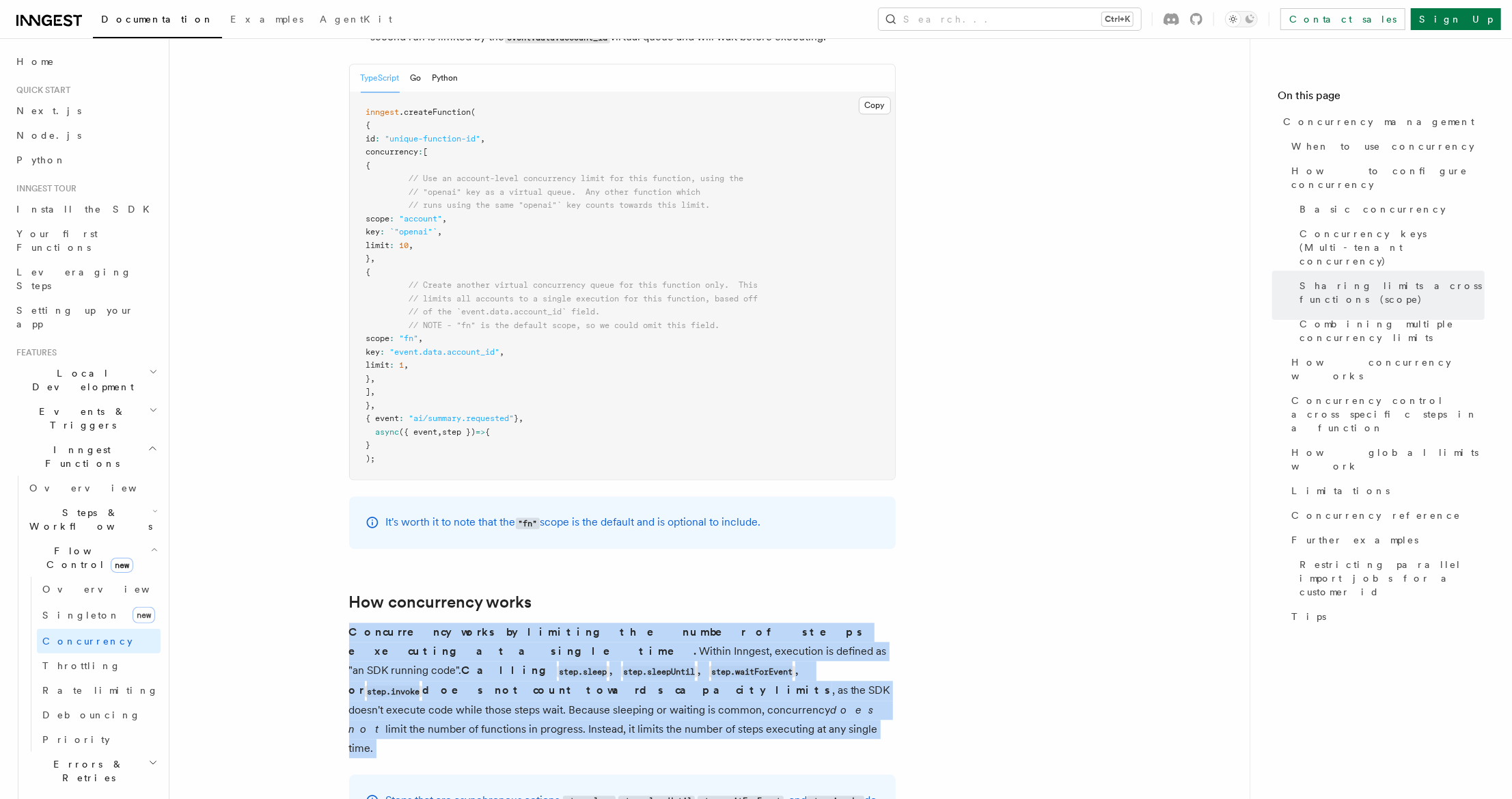
drag, startPoint x: 348, startPoint y: 574, endPoint x: 550, endPoint y: 670, distance: 223.7
drag, startPoint x: 552, startPoint y: 662, endPoint x: 345, endPoint y: 579, distance: 223.0
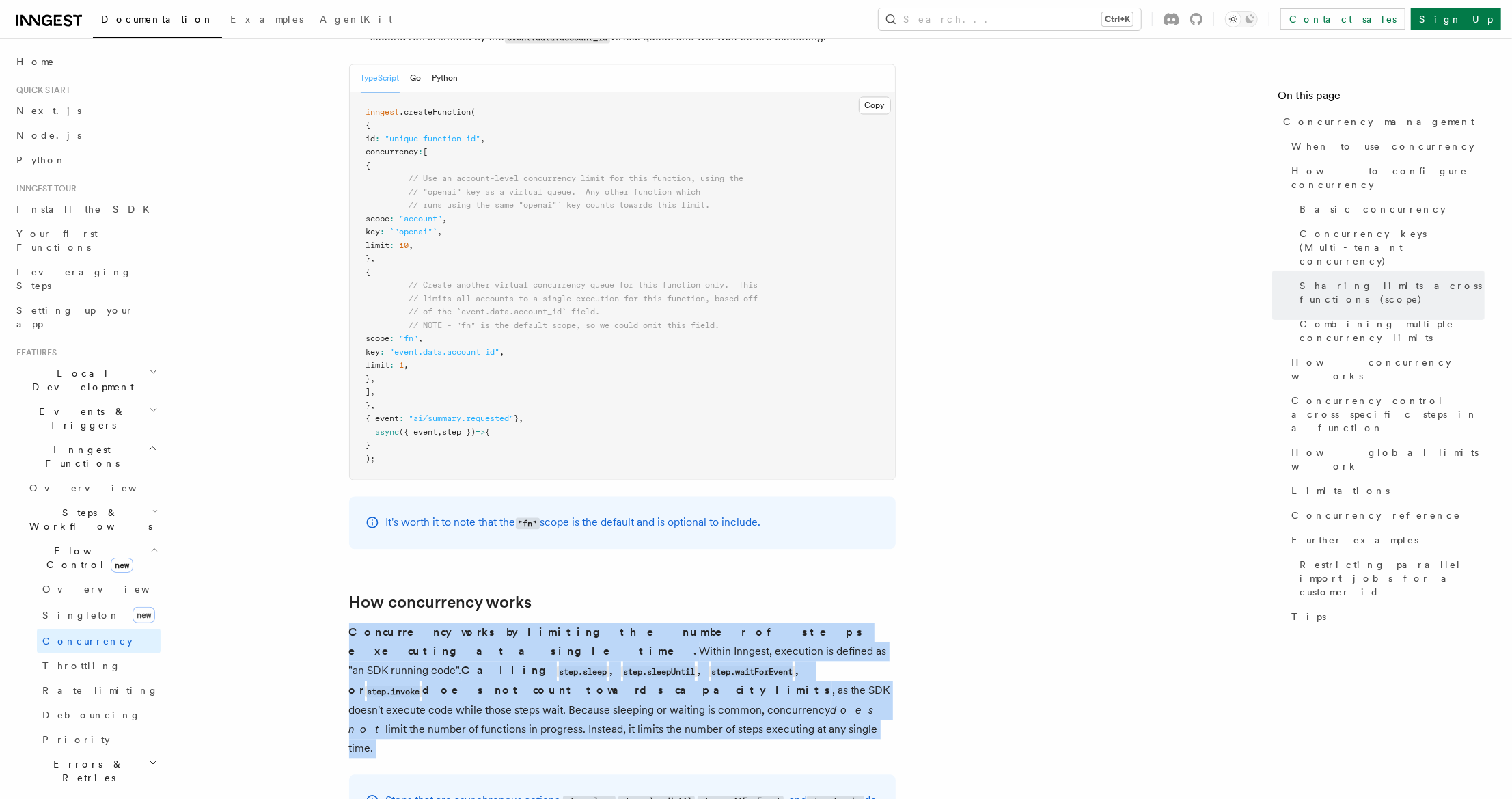
click at [446, 623] on p "Concurrency works by limiting the number of steps executing at a single time. W…" at bounding box center [622, 691] width 547 height 136
drag, startPoint x: 571, startPoint y: 652, endPoint x: 352, endPoint y: 570, distance: 233.8
click at [352, 623] on p "Concurrency works by limiting the number of steps executing at a single time. W…" at bounding box center [622, 691] width 547 height 136
click at [351, 625] on strong "Concurrency works by limiting the number of steps executing at a single time." at bounding box center [607, 641] width 516 height 32
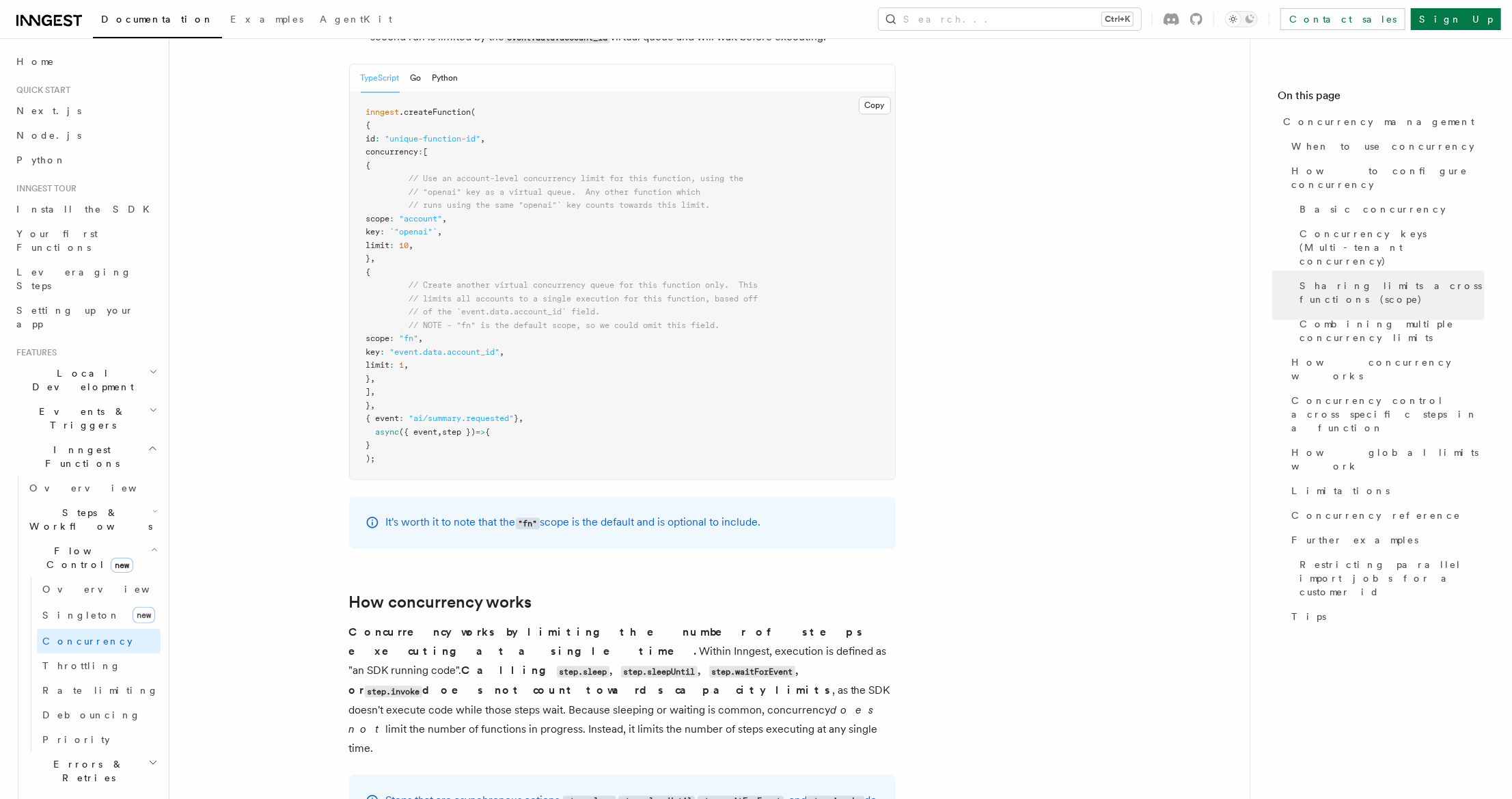
drag, startPoint x: 569, startPoint y: 655, endPoint x: 349, endPoint y: 581, distance: 232.1
click at [349, 623] on p "Concurrency works by limiting the number of steps executing at a single time. W…" at bounding box center [622, 691] width 547 height 136
click at [553, 593] on h2 "How concurrency works" at bounding box center [622, 602] width 547 height 19
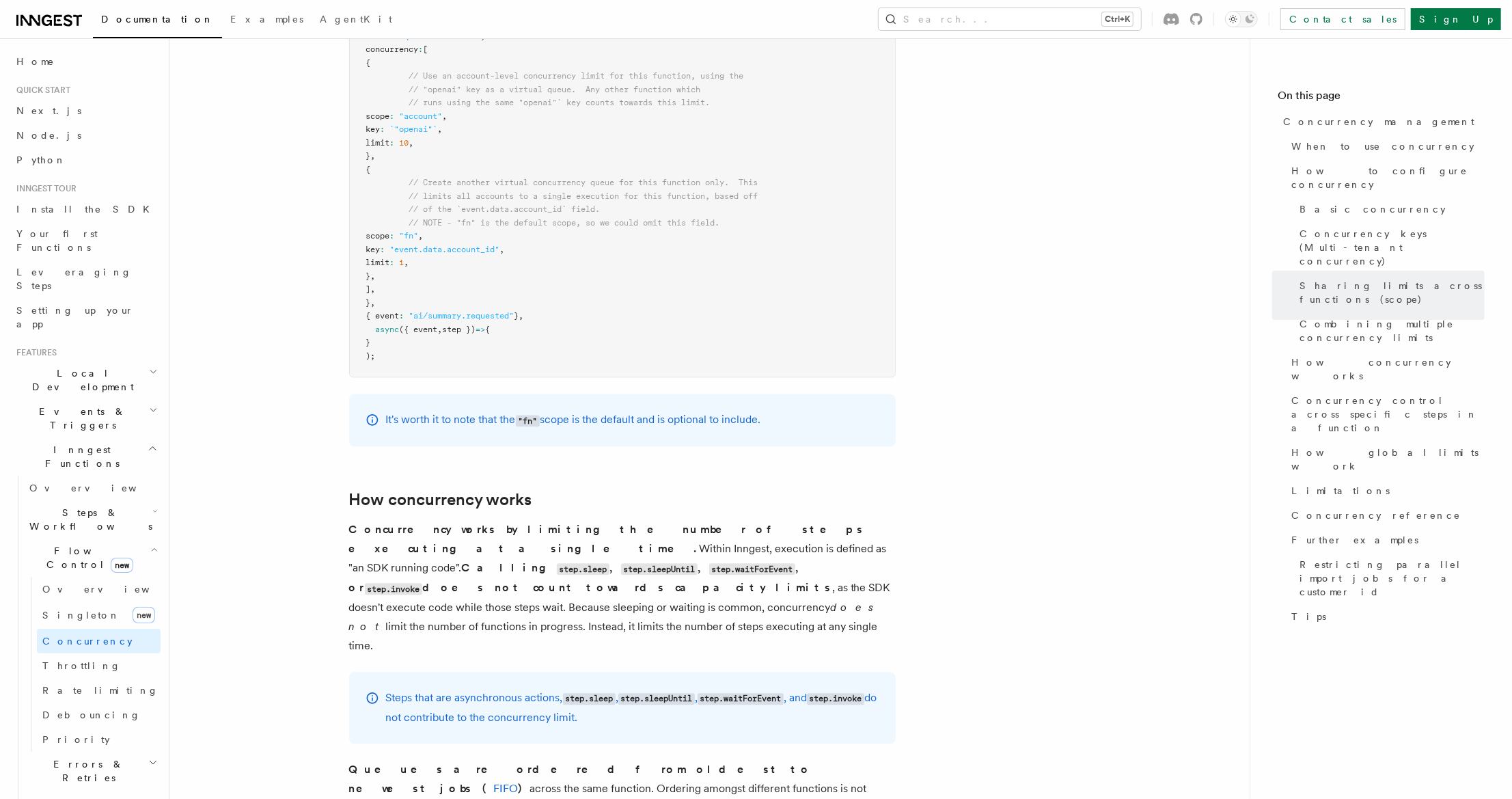
scroll to position [2422, 0]
